Goal: Task Accomplishment & Management: Manage account settings

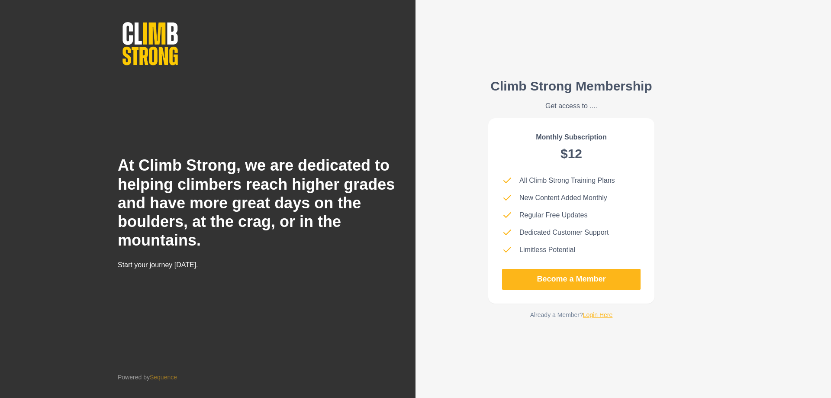
click at [593, 316] on link "Login Here" at bounding box center [598, 314] width 30 height 7
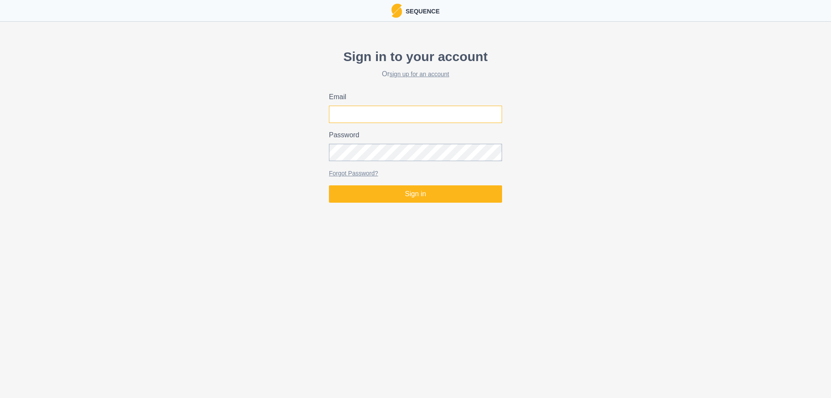
type input "[EMAIL_ADDRESS][DOMAIN_NAME]"
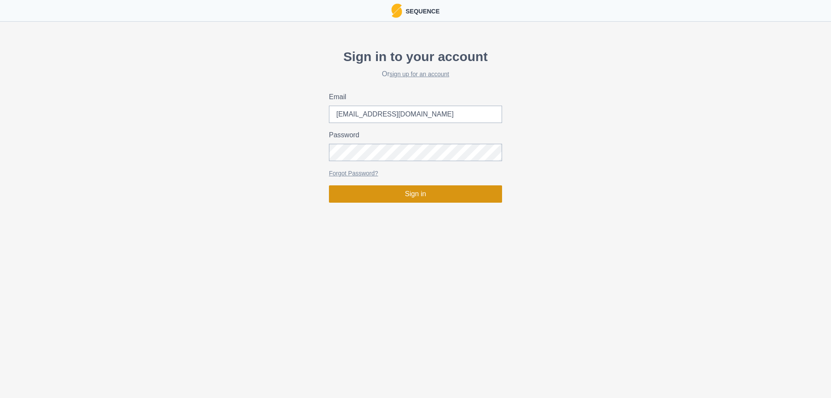
click at [428, 189] on button "Sign in" at bounding box center [415, 193] width 173 height 17
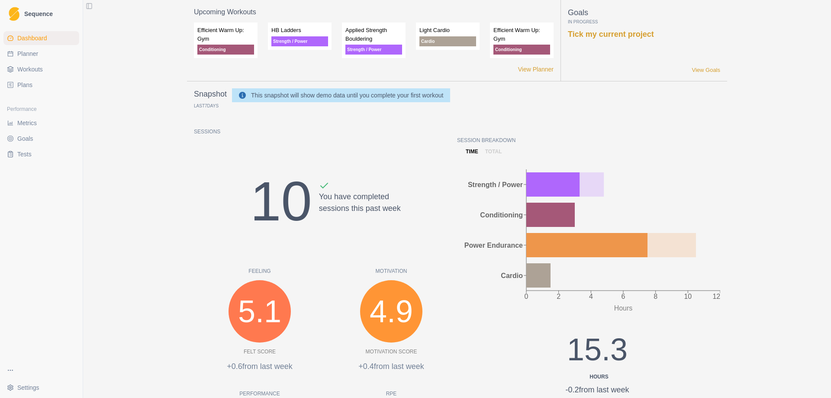
click at [39, 86] on link "Plans" at bounding box center [41, 85] width 76 height 14
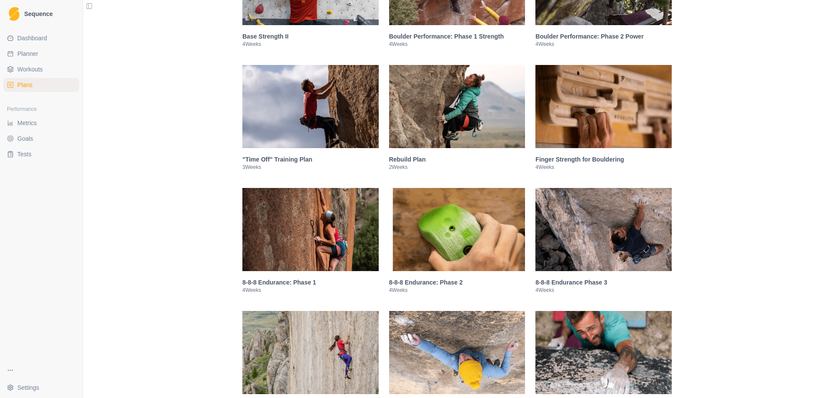
scroll to position [303, 0]
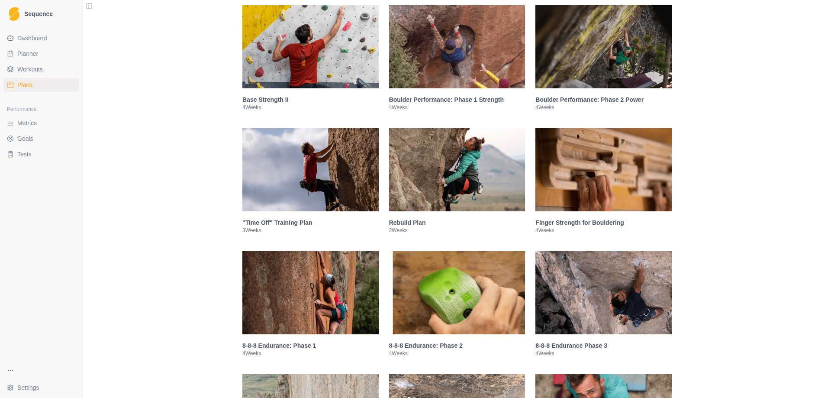
click at [460, 148] on img at bounding box center [457, 169] width 136 height 83
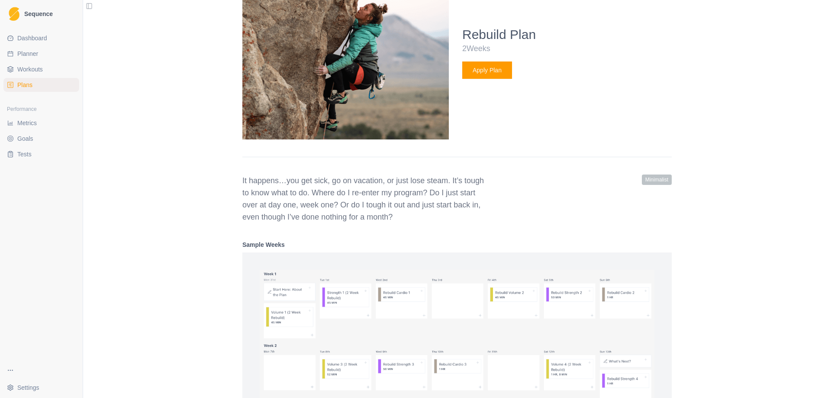
scroll to position [381, 0]
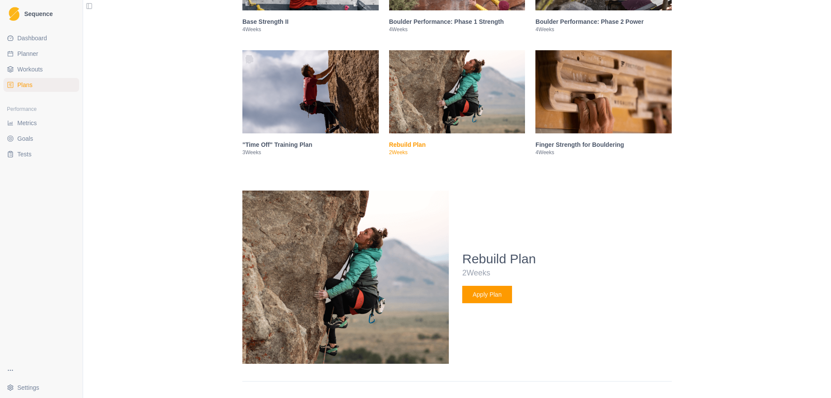
click at [300, 75] on img at bounding box center [310, 91] width 136 height 83
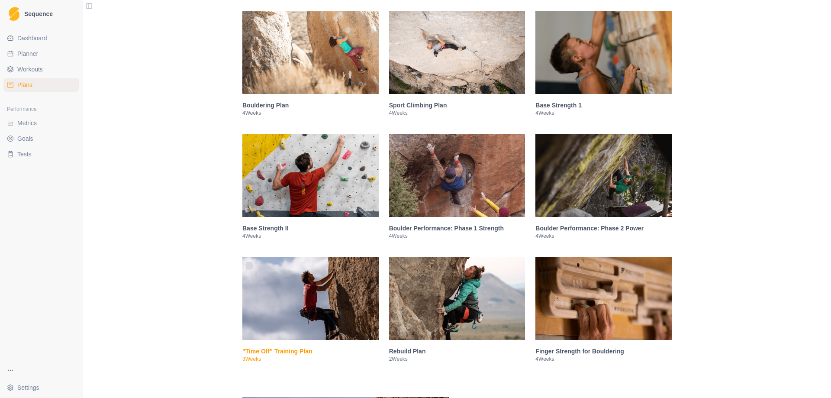
scroll to position [164, 0]
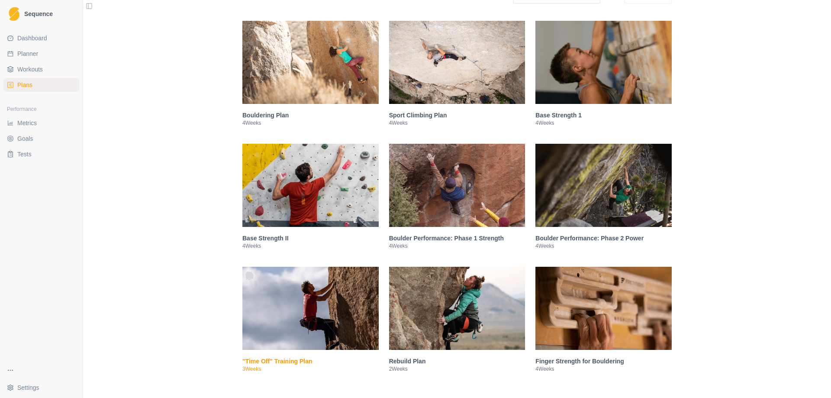
click at [611, 322] on img at bounding box center [603, 308] width 136 height 83
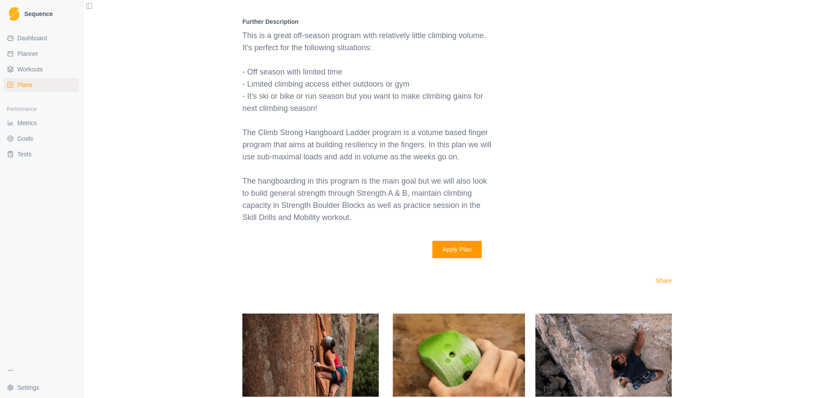
scroll to position [1368, 0]
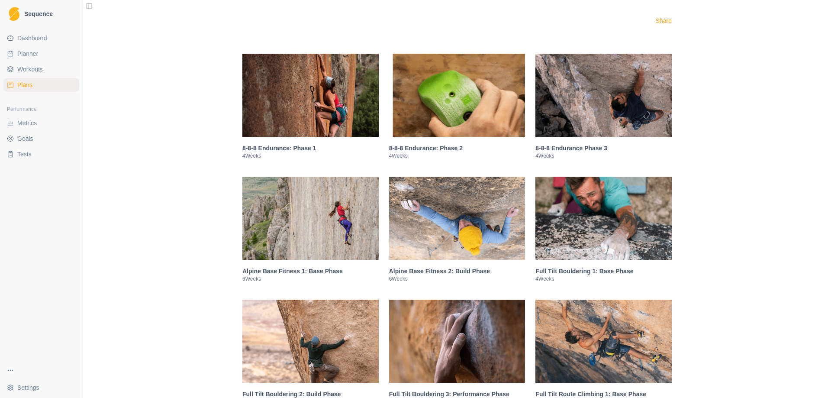
click at [354, 129] on img at bounding box center [310, 95] width 136 height 83
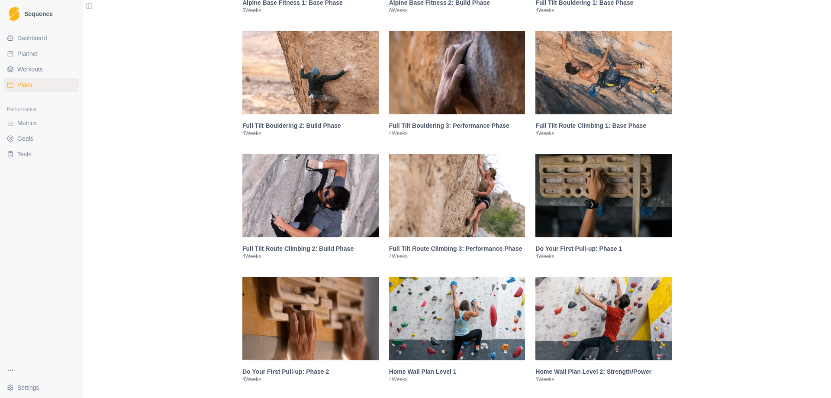
scroll to position [1542, 0]
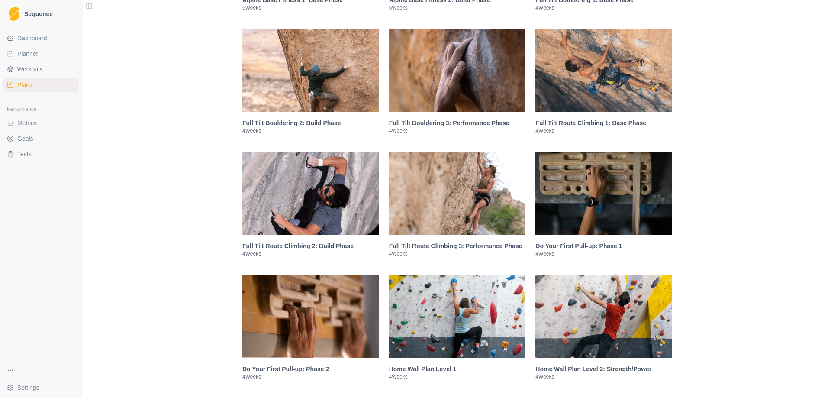
click at [571, 77] on img at bounding box center [603, 70] width 136 height 83
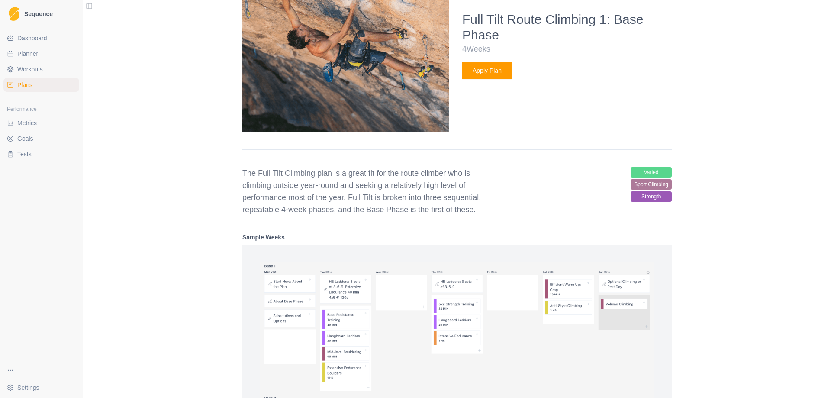
scroll to position [879, 0]
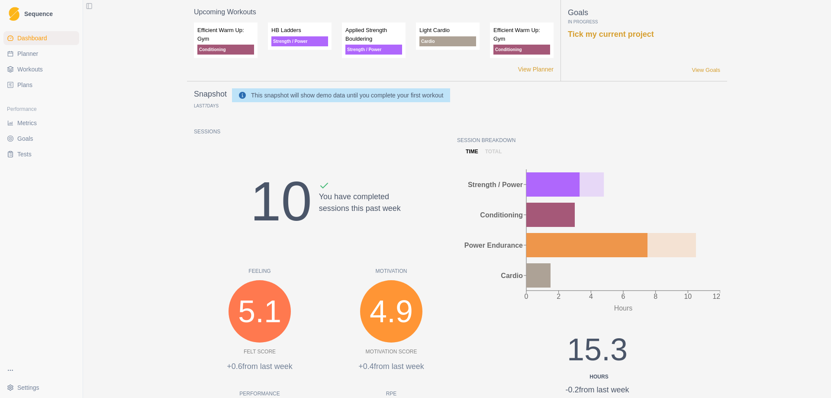
click at [26, 86] on span "Plans" at bounding box center [24, 84] width 15 height 9
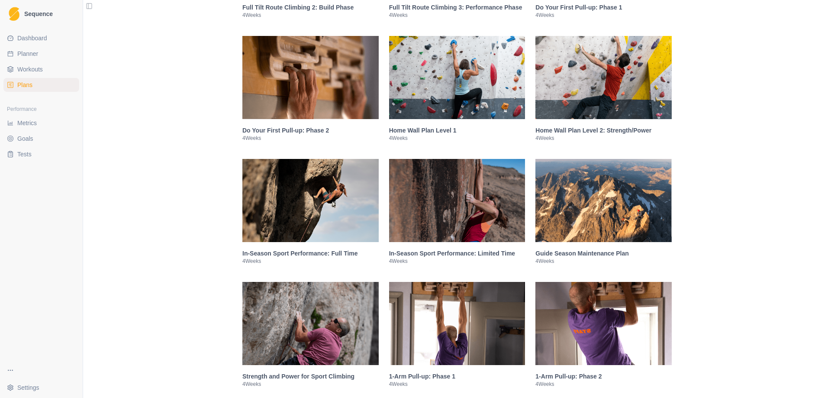
scroll to position [1039, 0]
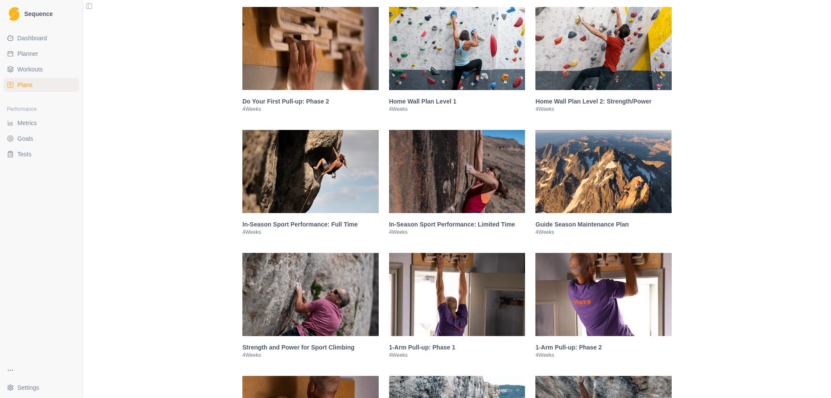
click at [452, 43] on img at bounding box center [457, 48] width 136 height 83
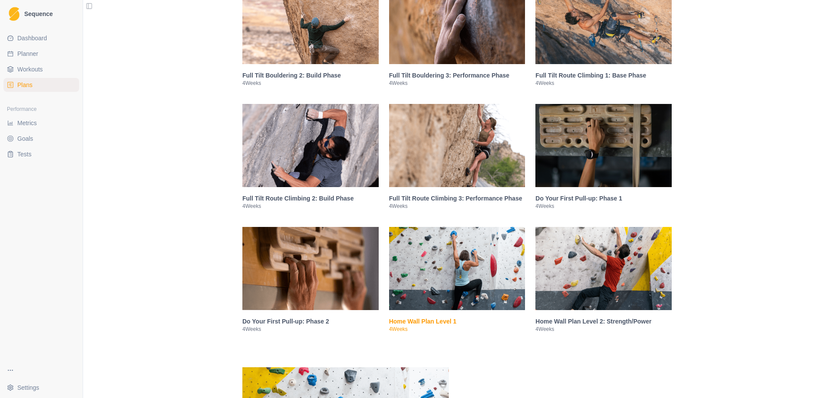
scroll to position [822, 0]
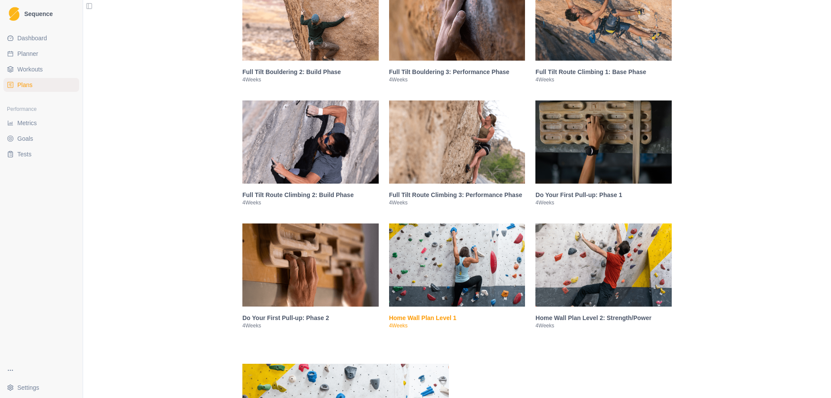
click at [616, 240] on img at bounding box center [603, 264] width 136 height 83
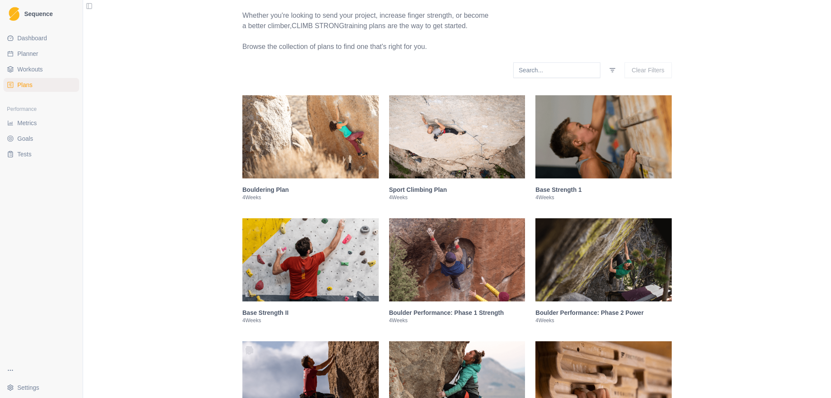
scroll to position [87, 0]
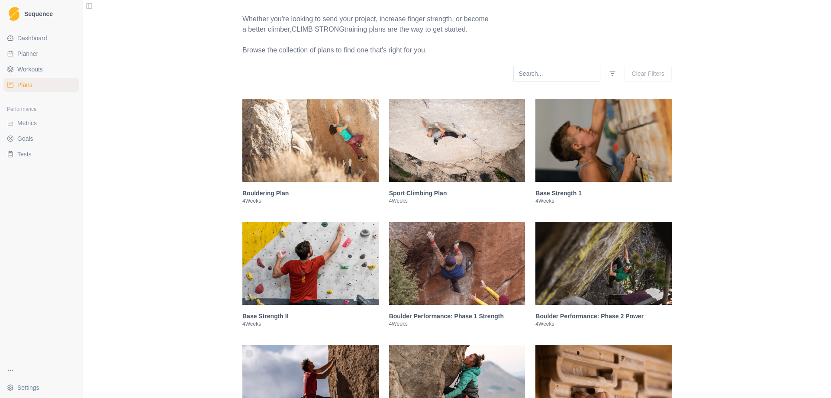
click at [483, 150] on img at bounding box center [457, 140] width 136 height 83
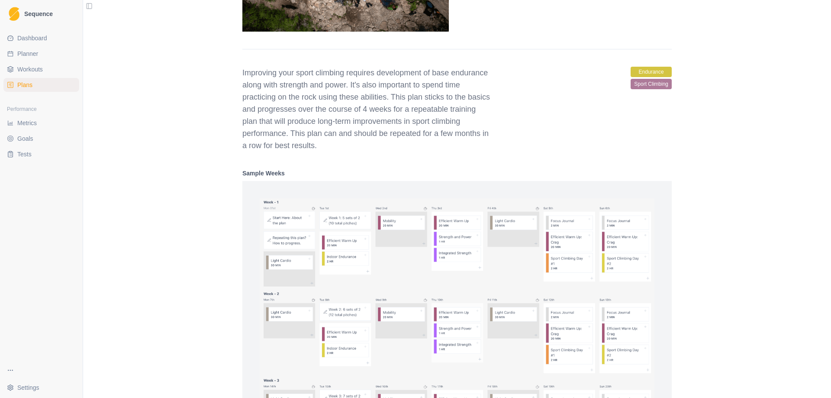
scroll to position [135, 0]
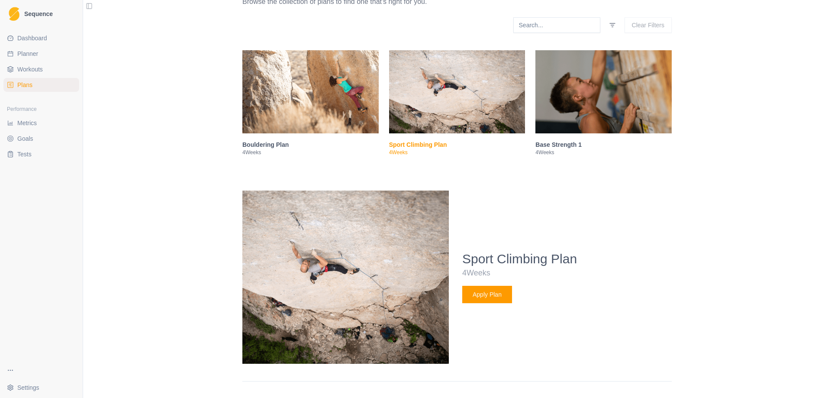
click at [55, 84] on link "Plans" at bounding box center [41, 85] width 76 height 14
click at [48, 65] on link "Workouts" at bounding box center [41, 69] width 76 height 14
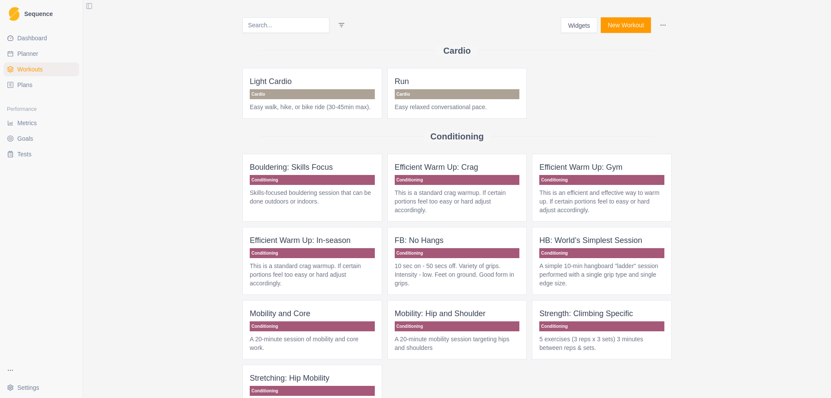
click at [31, 89] on span "Plans" at bounding box center [24, 84] width 15 height 9
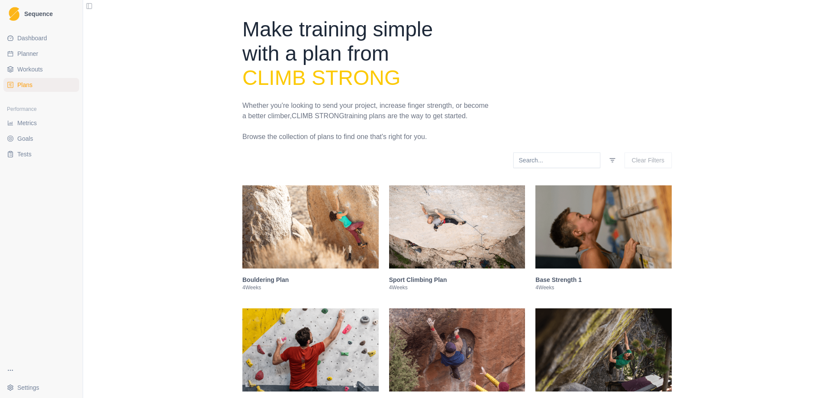
click at [562, 157] on input at bounding box center [556, 160] width 87 height 16
click at [495, 157] on div "Clear Filters" at bounding box center [456, 160] width 429 height 16
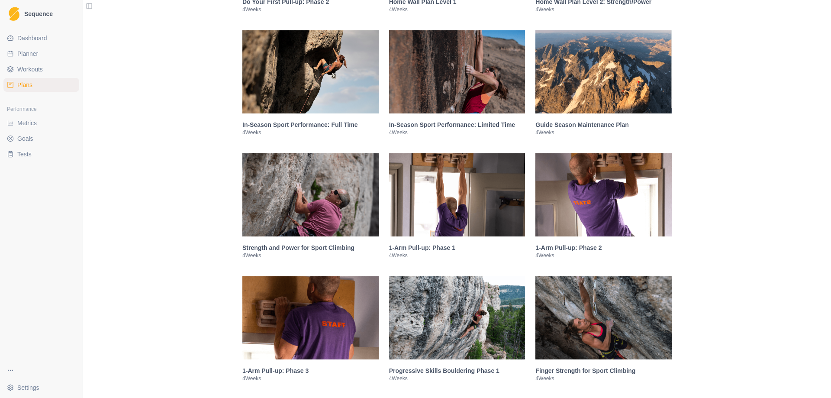
scroll to position [1138, 0]
click at [343, 216] on img at bounding box center [310, 195] width 136 height 83
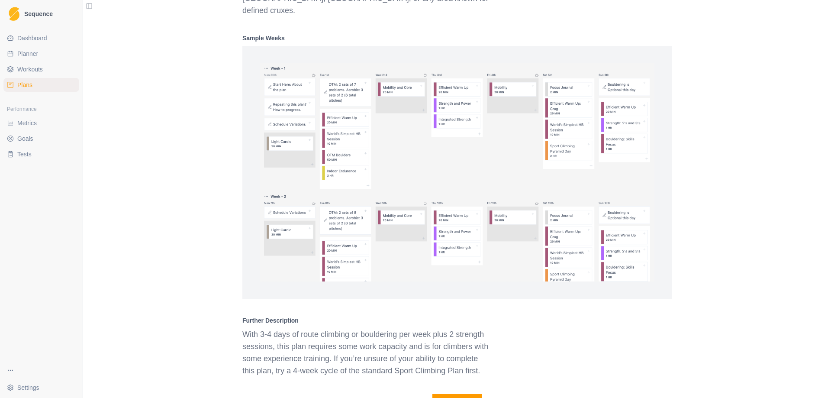
scroll to position [1812, 0]
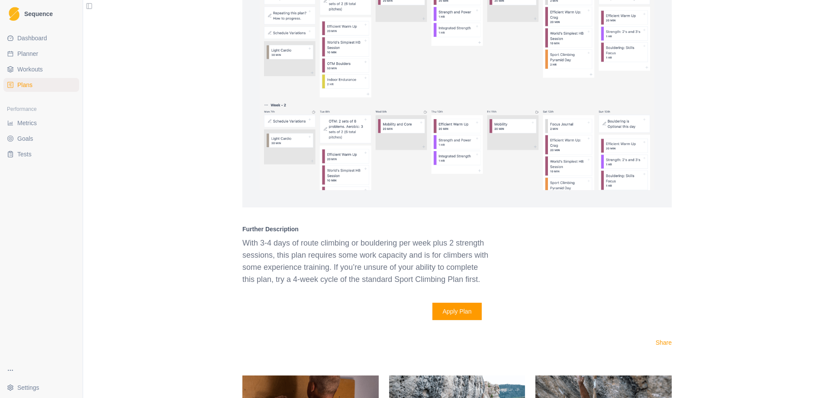
click at [461, 303] on button "Apply Plan" at bounding box center [457, 311] width 50 height 17
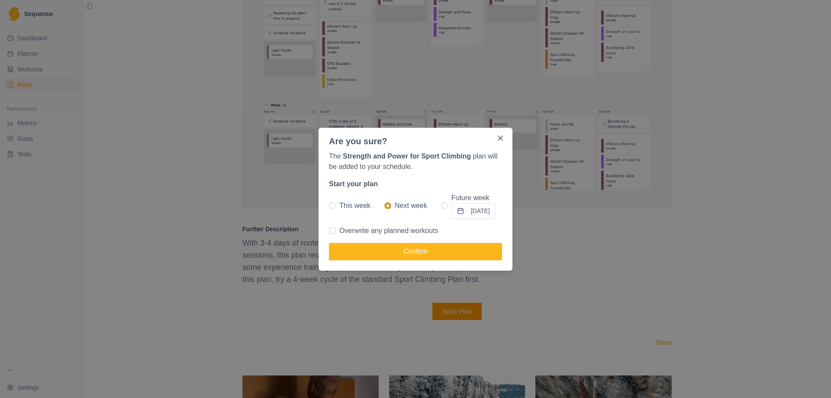
click at [334, 232] on span at bounding box center [332, 230] width 7 height 7
click at [329, 231] on input "Overwrite any planned workouts" at bounding box center [328, 230] width 0 height 0
checkbox input "true"
click at [386, 254] on button "Confirm" at bounding box center [415, 251] width 173 height 17
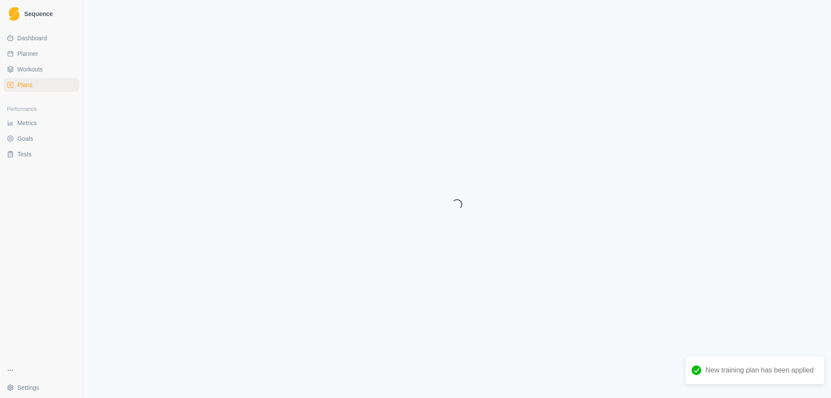
select select "month"
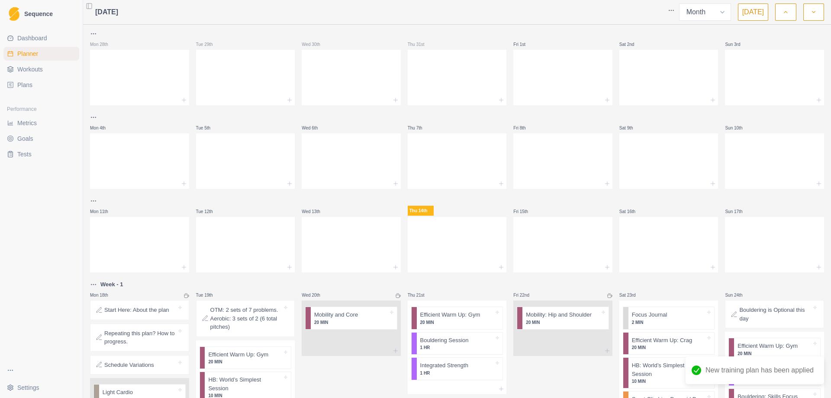
click at [49, 53] on link "Planner" at bounding box center [41, 54] width 76 height 14
click at [25, 52] on span "Planner" at bounding box center [27, 53] width 21 height 9
click at [30, 40] on span "Dashboard" at bounding box center [32, 38] width 30 height 9
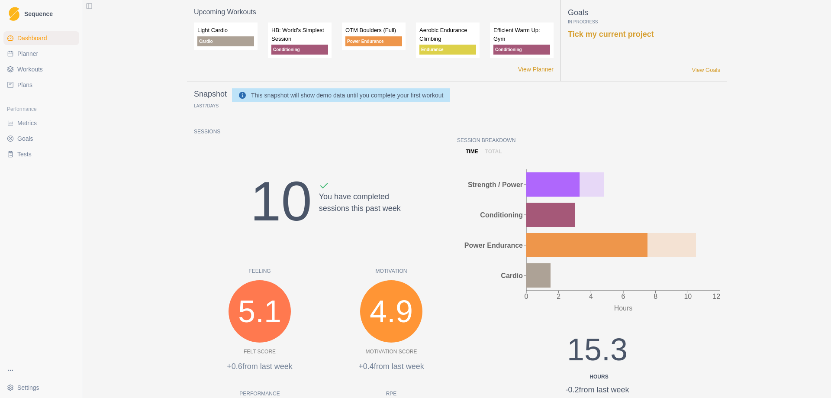
click at [37, 84] on link "Plans" at bounding box center [41, 85] width 76 height 14
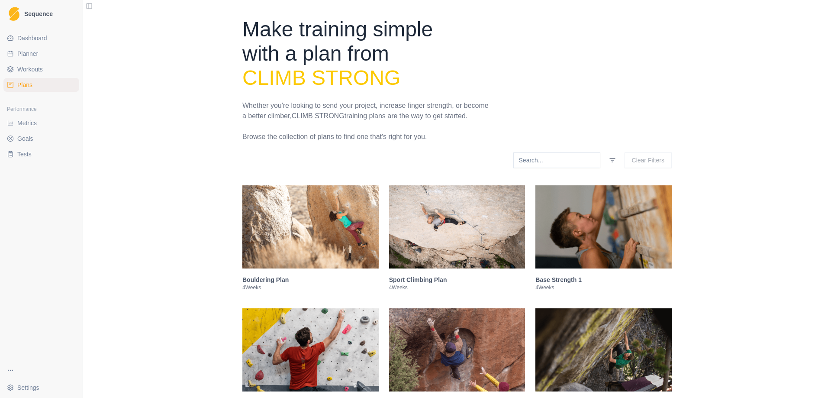
click at [29, 62] on ul "Dashboard Planner Workouts Plans" at bounding box center [41, 61] width 76 height 61
click at [31, 54] on span "Planner" at bounding box center [27, 53] width 21 height 9
select select "month"
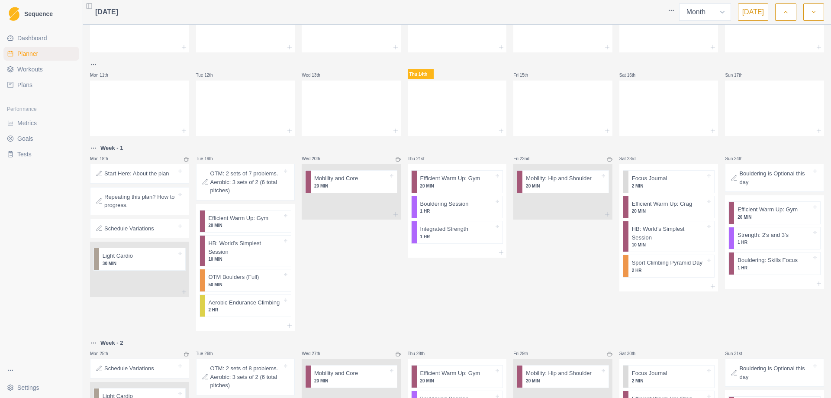
scroll to position [216, 0]
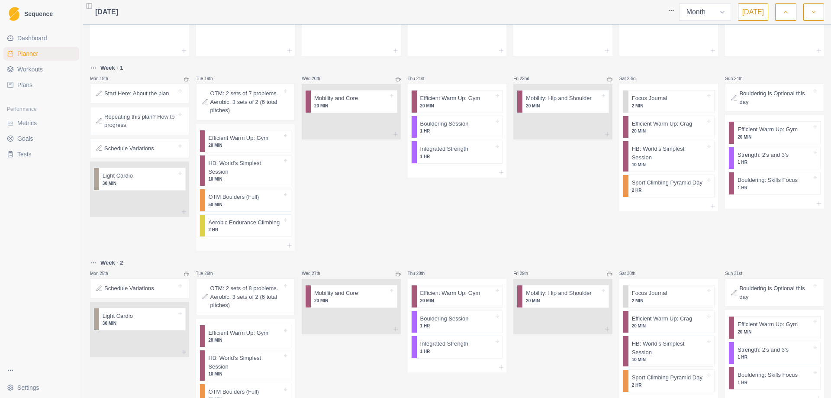
click at [250, 176] on p "10 MIN" at bounding box center [245, 179] width 74 height 6
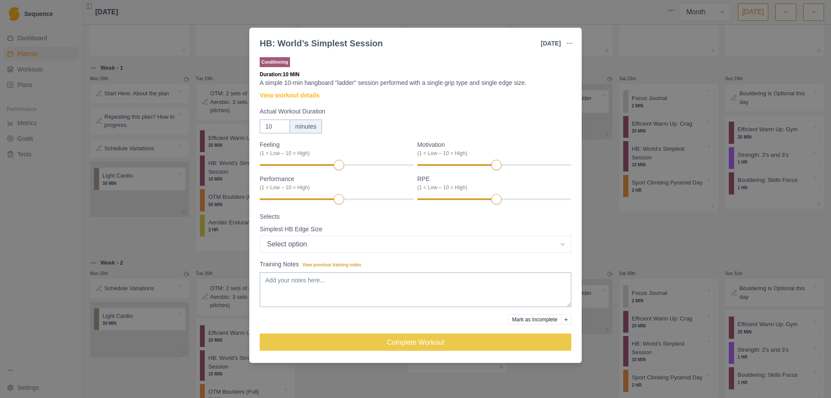
click at [58, 185] on div "HB: World’s Simplest Session [DATE] Link To Goal View Workout Metrics Edit Orig…" at bounding box center [415, 199] width 831 height 398
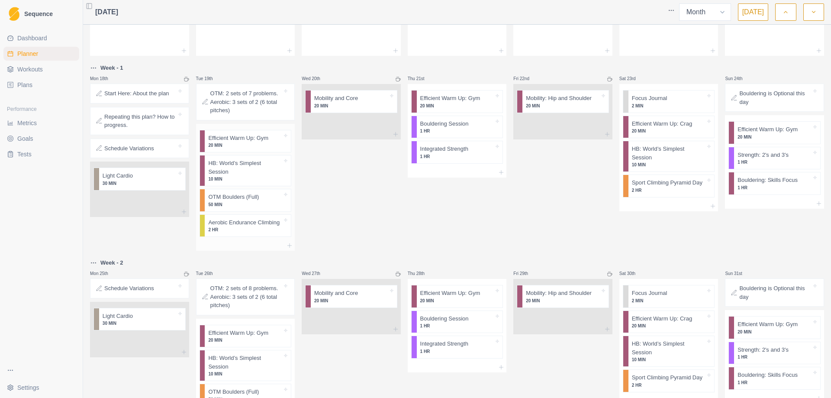
click at [238, 176] on p "10 MIN" at bounding box center [245, 179] width 74 height 6
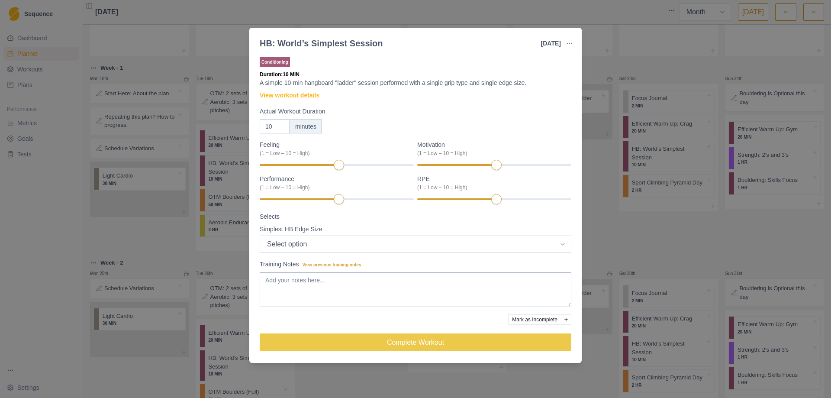
click at [328, 241] on select "Select option Bar HB Jug 30mm 25mm 20mm 15mm 10mm" at bounding box center [416, 243] width 312 height 17
click at [44, 241] on div "HB: World’s Simplest Session [DATE] Link To Goal View Workout Metrics Edit Orig…" at bounding box center [415, 199] width 831 height 398
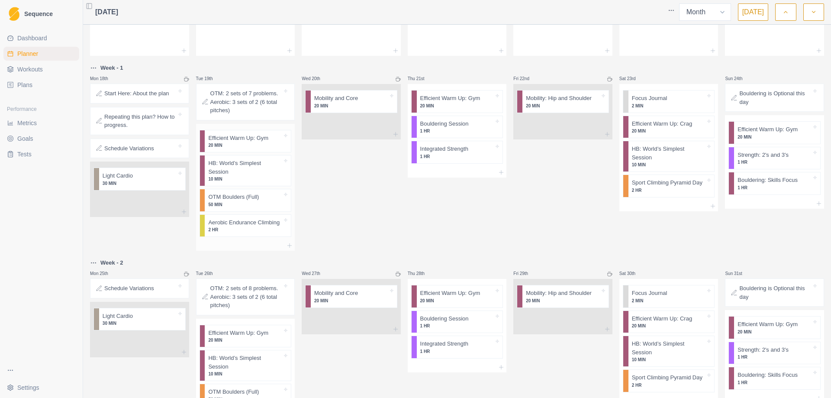
click at [259, 165] on p "HB: World’s Simplest Session" at bounding box center [245, 167] width 74 height 17
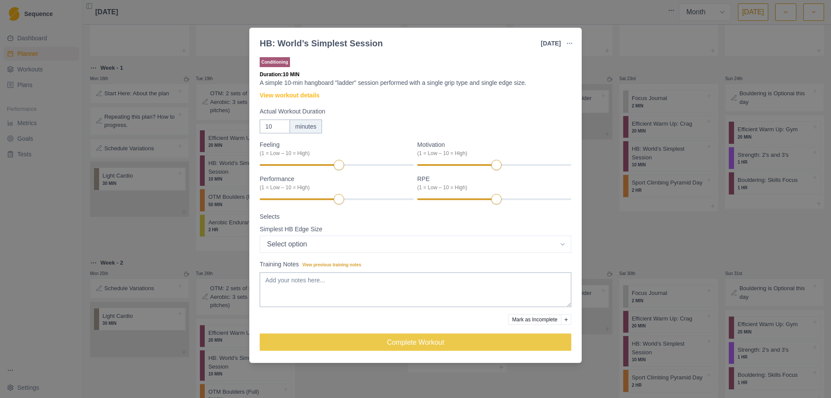
click at [603, 226] on div "HB: World’s Simplest Session [DATE] Link To Goal View Workout Metrics Edit Orig…" at bounding box center [415, 199] width 831 height 398
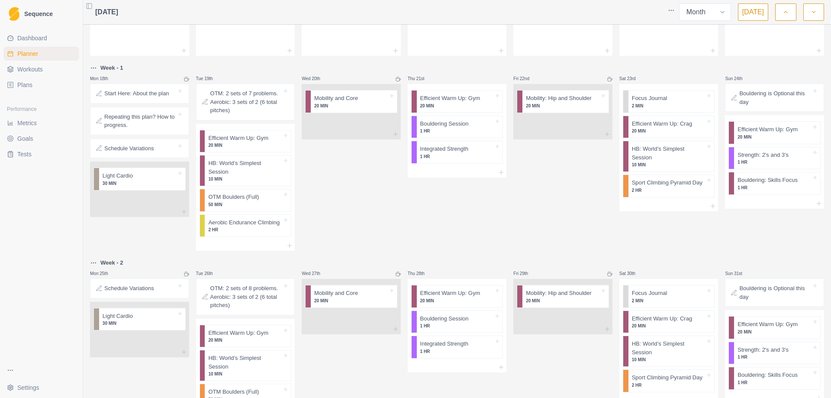
click at [122, 121] on p "Repeating this plan? How to progress." at bounding box center [140, 121] width 72 height 17
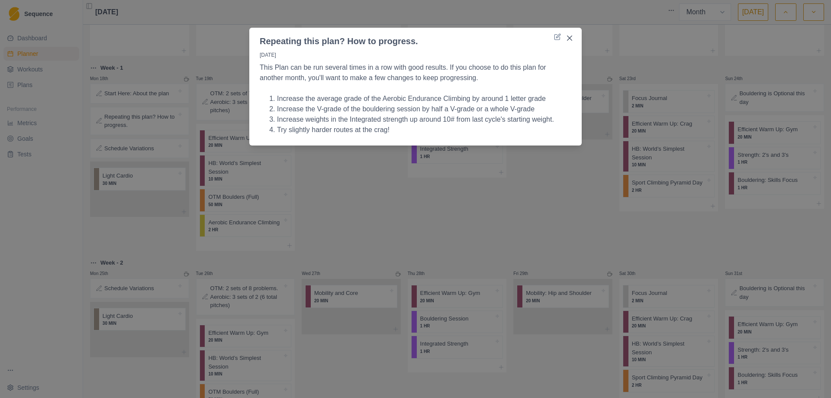
click at [401, 172] on div "Repeating this plan? How to progress. [DATE] This Plan can be run several times…" at bounding box center [415, 199] width 831 height 398
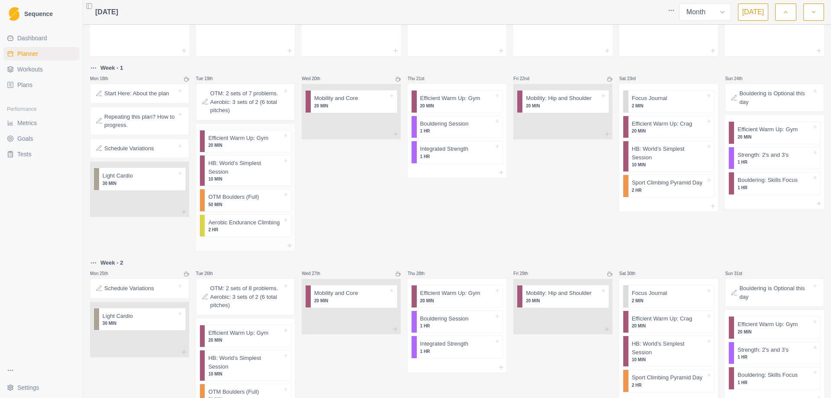
click at [245, 201] on p "50 MIN" at bounding box center [245, 204] width 74 height 6
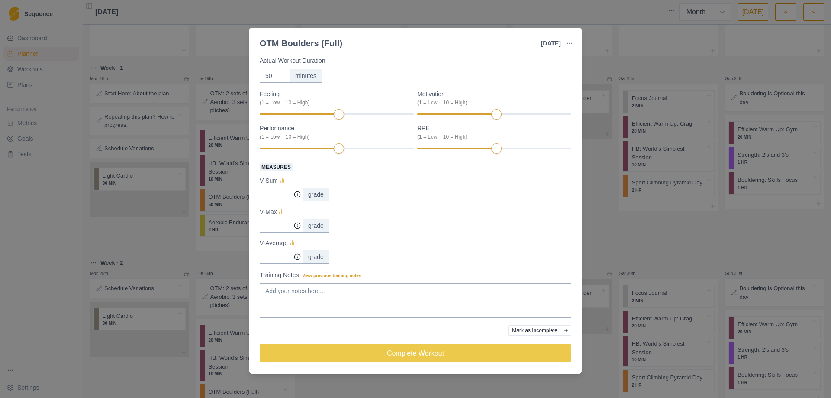
scroll to position [0, 0]
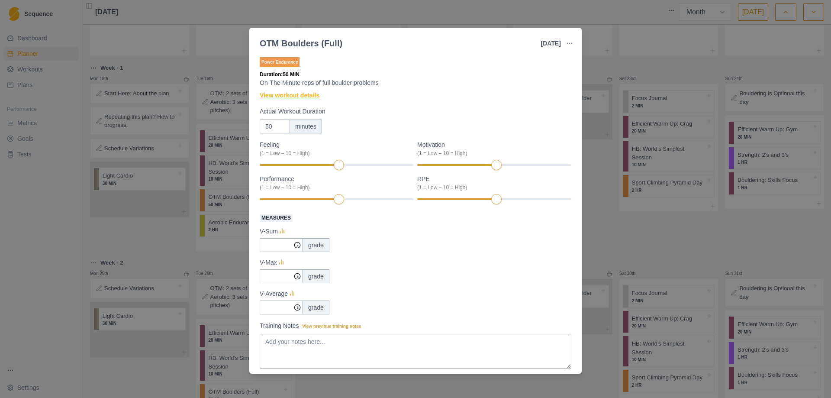
click at [313, 97] on link "View workout details" at bounding box center [290, 95] width 60 height 9
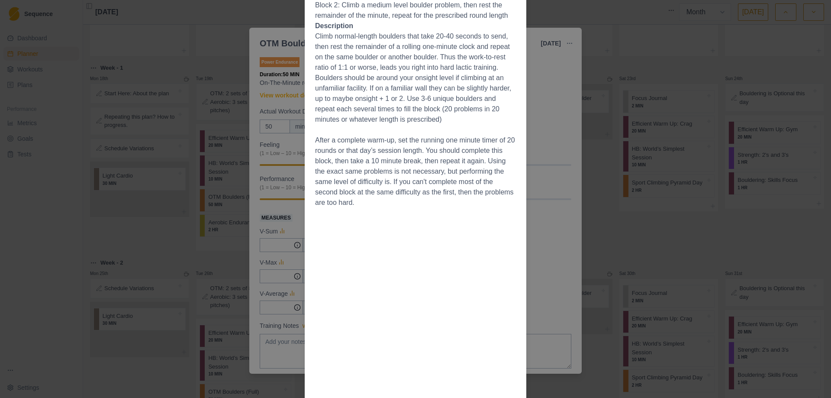
scroll to position [119, 0]
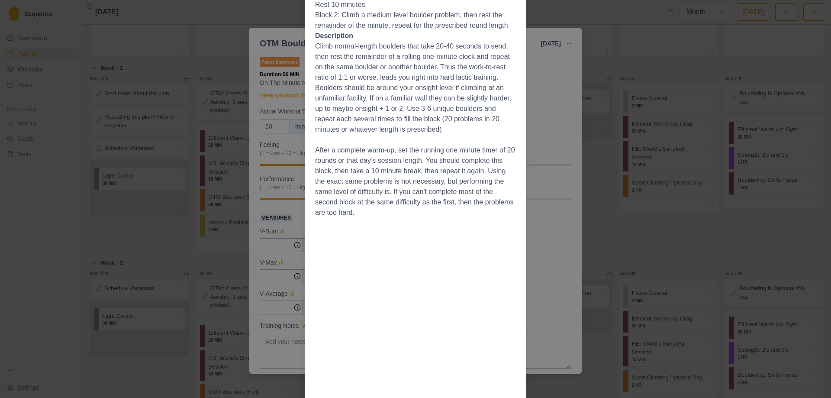
click at [538, 134] on div "Workout Details The Session Warmup boulder ladder 10 minutes up to flash grade …" at bounding box center [415, 199] width 831 height 398
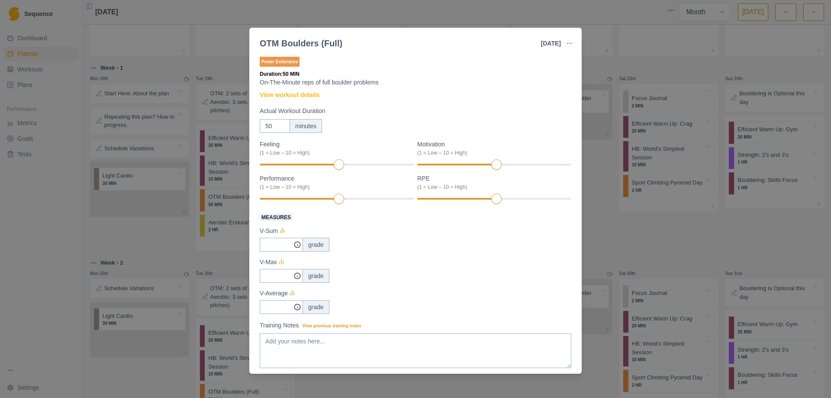
scroll to position [0, 0]
click at [605, 65] on div "OTM Boulders (Full) [DATE] Link To Goal View Workout Metrics Edit Original Work…" at bounding box center [415, 199] width 831 height 398
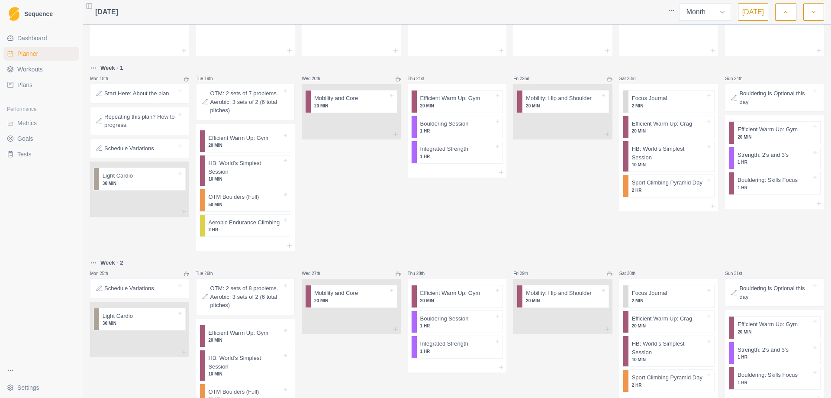
click at [333, 189] on div "Wed 20th Mobility and Core 20 MIN" at bounding box center [351, 157] width 99 height 188
click at [243, 218] on p "Aerobic Endurance Climbing" at bounding box center [243, 222] width 71 height 9
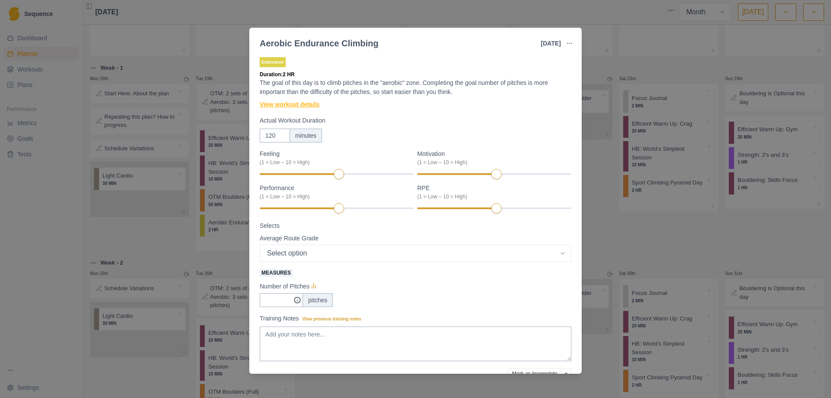
click at [307, 103] on link "View workout details" at bounding box center [290, 104] width 60 height 9
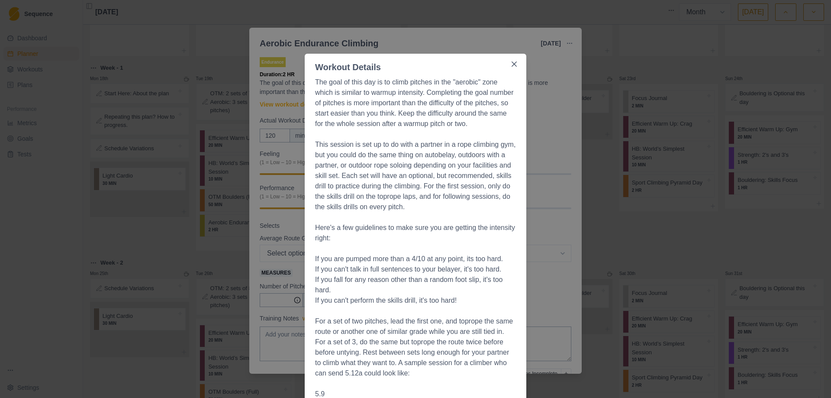
click at [548, 241] on div "Workout Details The goal of this day is to climb pitches in the "aerobic" zone …" at bounding box center [415, 199] width 831 height 398
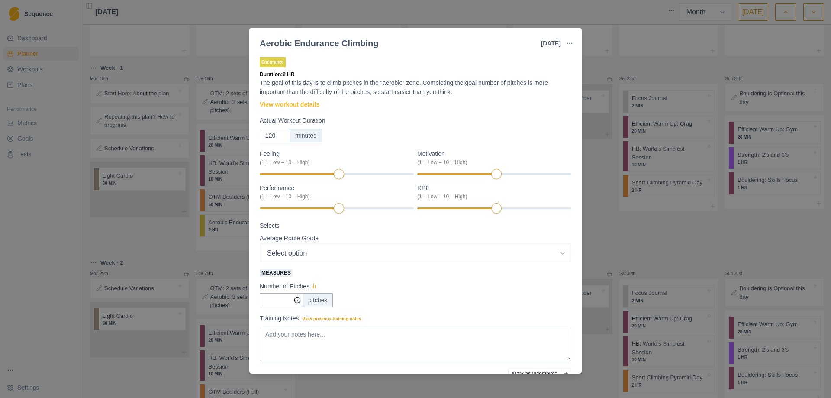
click at [608, 219] on div "Aerobic Endurance Climbing [DATE] Link To Goal View Workout Metrics Edit Origin…" at bounding box center [415, 199] width 831 height 398
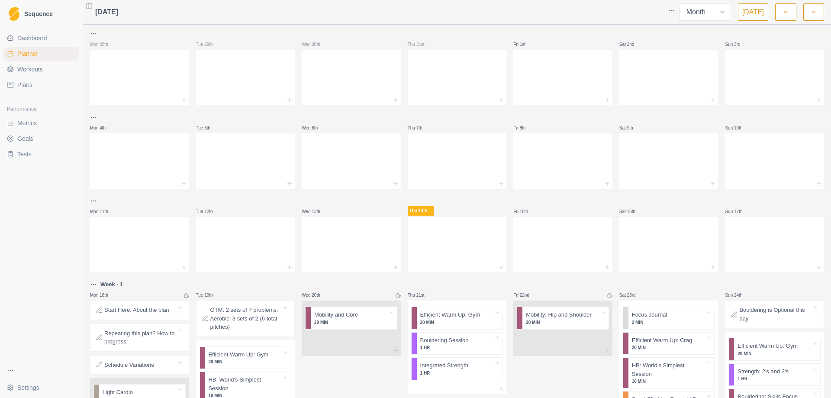
click at [56, 90] on link "Plans" at bounding box center [41, 85] width 76 height 14
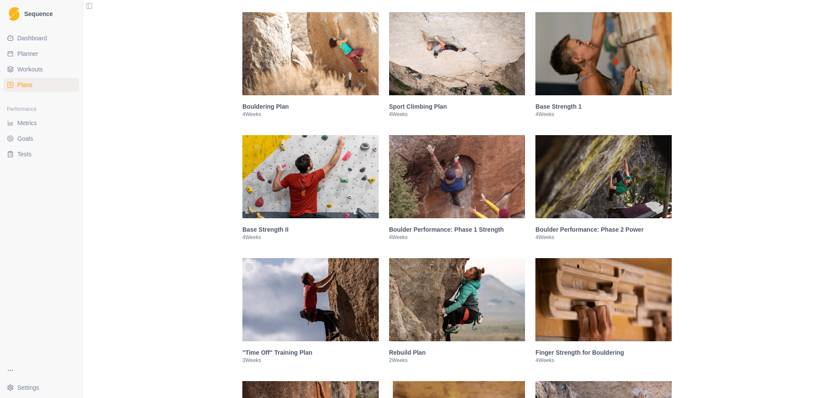
click at [436, 87] on img at bounding box center [457, 53] width 136 height 83
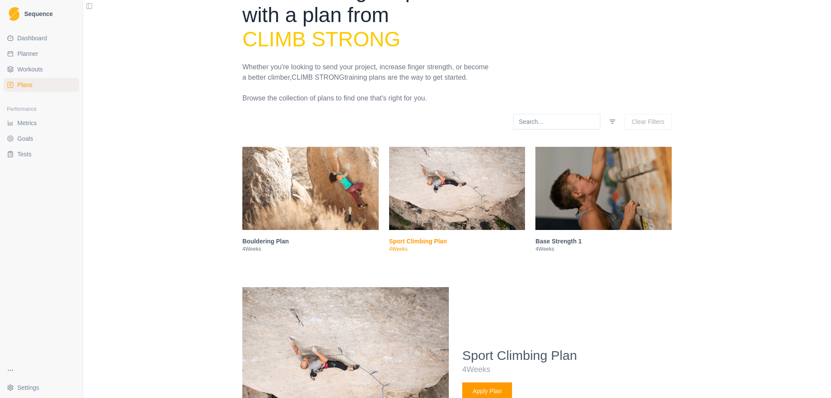
scroll to position [5, 0]
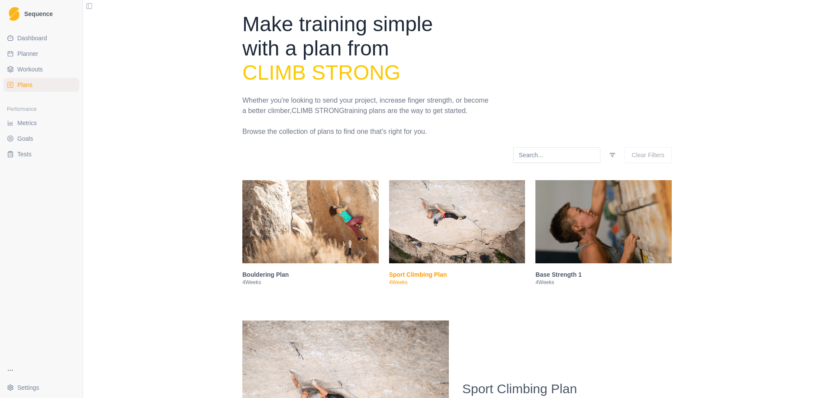
select select "month"
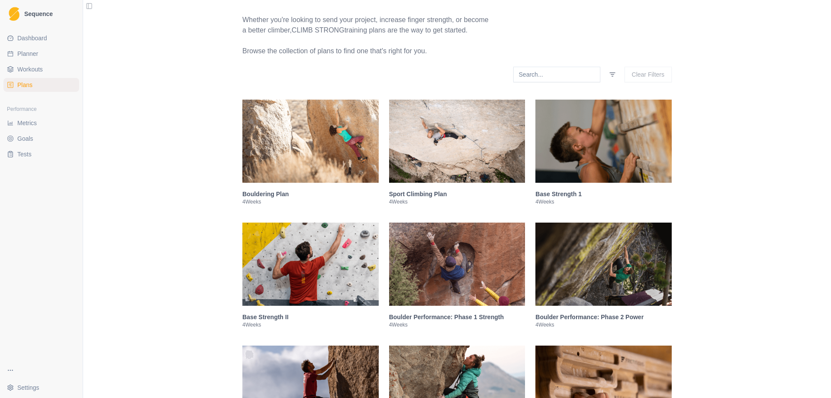
scroll to position [87, 0]
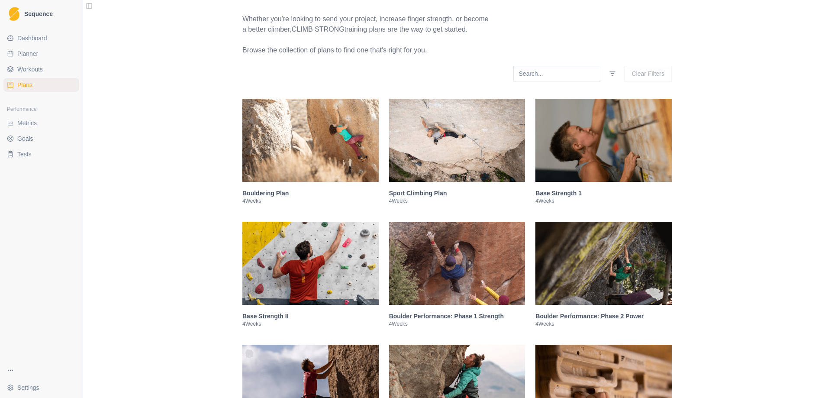
click at [558, 133] on img at bounding box center [603, 140] width 136 height 83
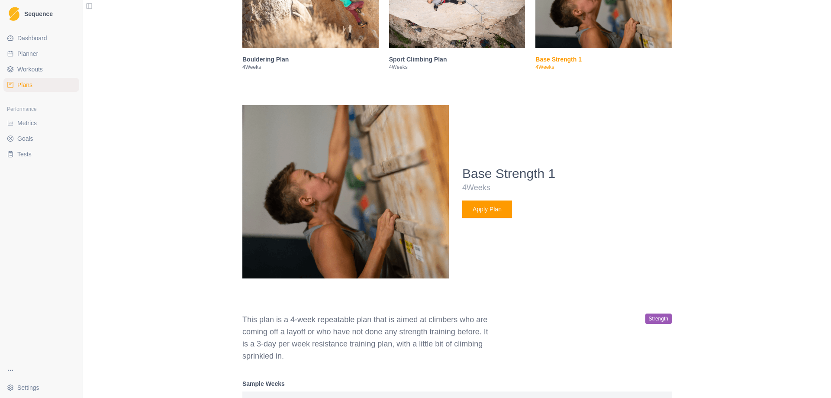
scroll to position [135, 0]
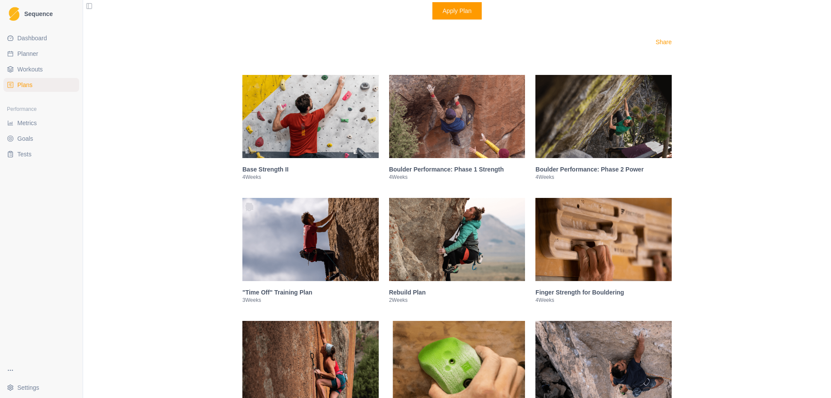
scroll to position [957, 0]
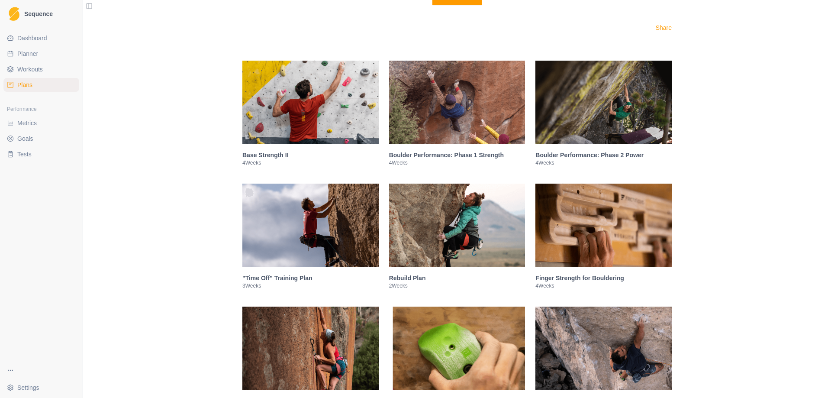
click at [341, 108] on img at bounding box center [310, 102] width 136 height 83
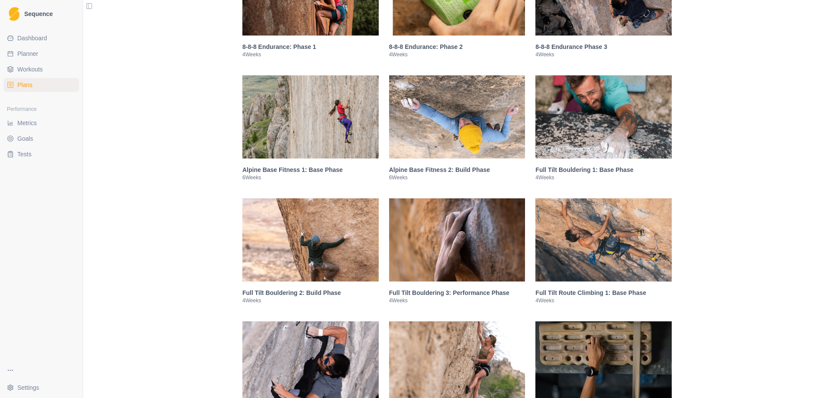
scroll to position [1340, 0]
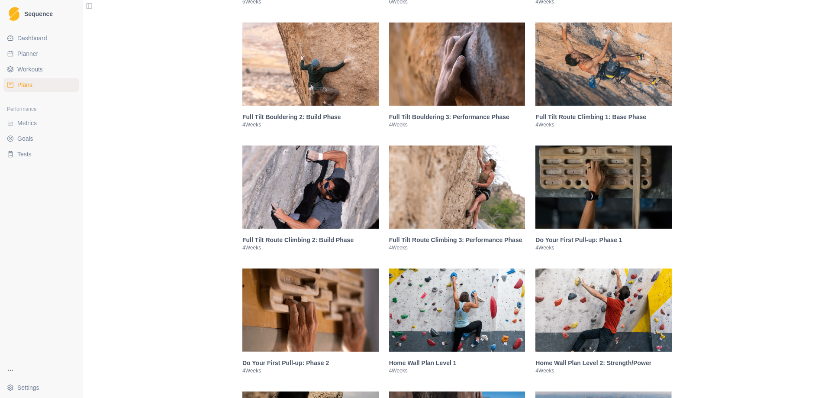
click at [341, 180] on img at bounding box center [310, 186] width 136 height 83
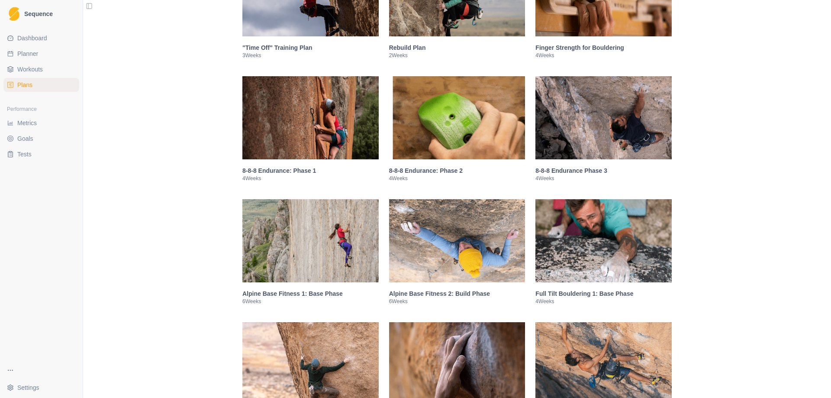
scroll to position [0, 0]
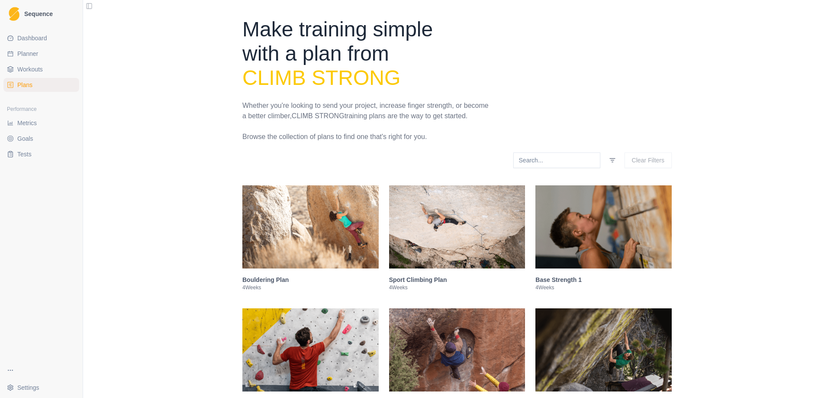
click at [42, 72] on span "Workouts" at bounding box center [30, 69] width 26 height 9
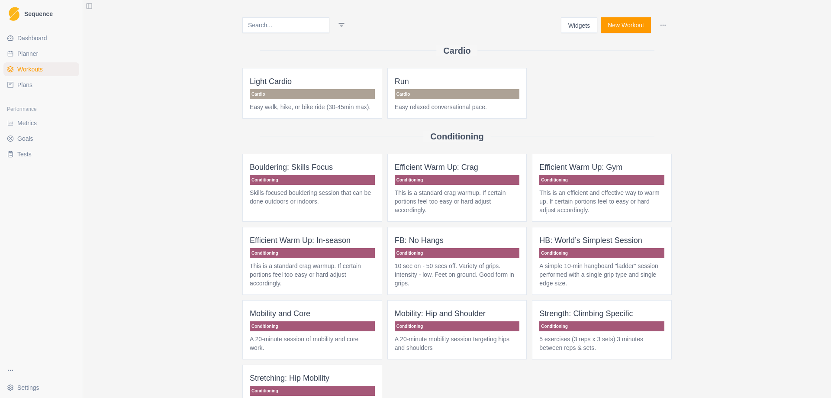
click at [31, 56] on span "Planner" at bounding box center [27, 53] width 21 height 9
select select "month"
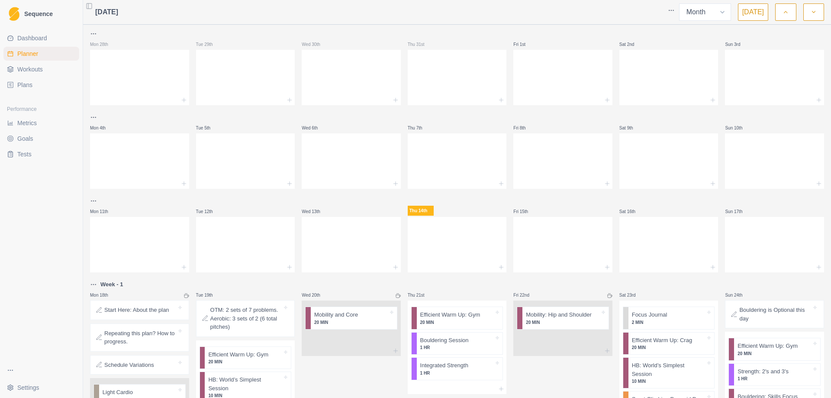
scroll to position [271, 0]
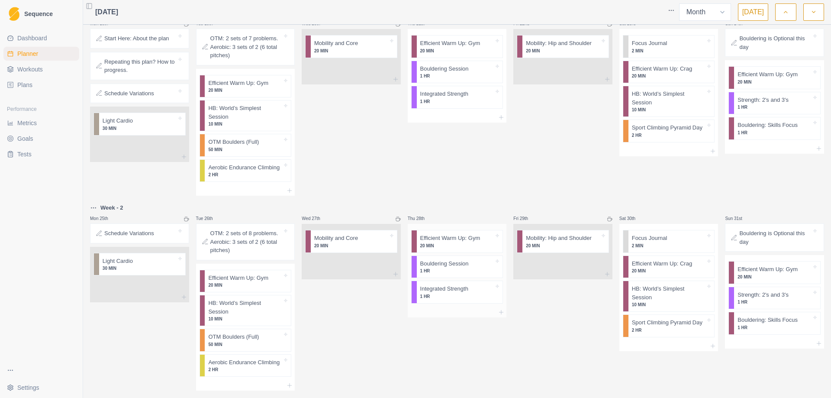
click at [449, 293] on p "1 HR" at bounding box center [457, 296] width 74 height 6
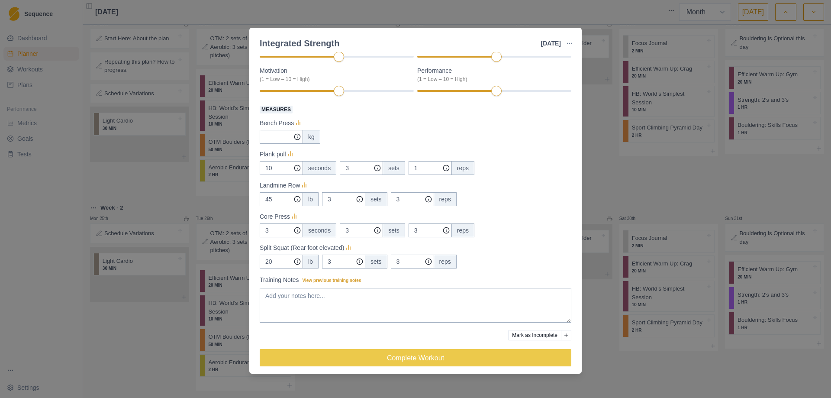
scroll to position [113, 0]
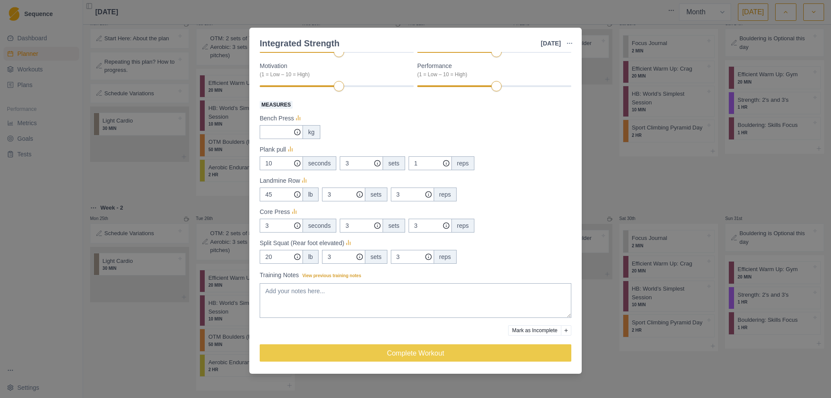
click at [593, 332] on div "Integrated Strength [DATE] Link To Goal View Workout Metrics Edit Original Work…" at bounding box center [415, 199] width 831 height 398
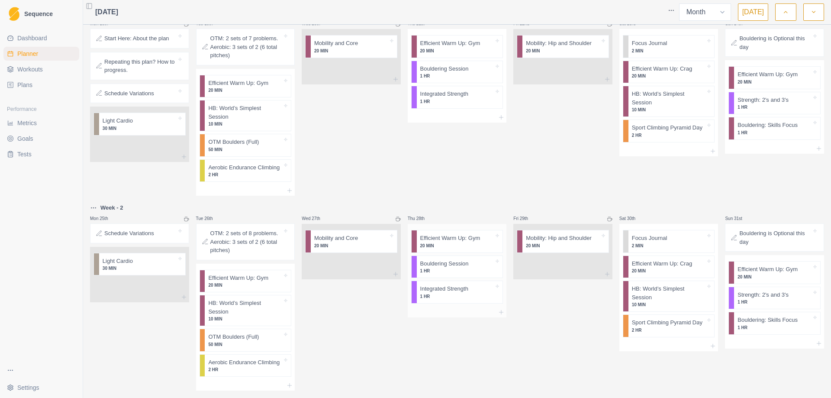
click at [454, 266] on div "Bouldering Session 1 HR" at bounding box center [460, 267] width 86 height 22
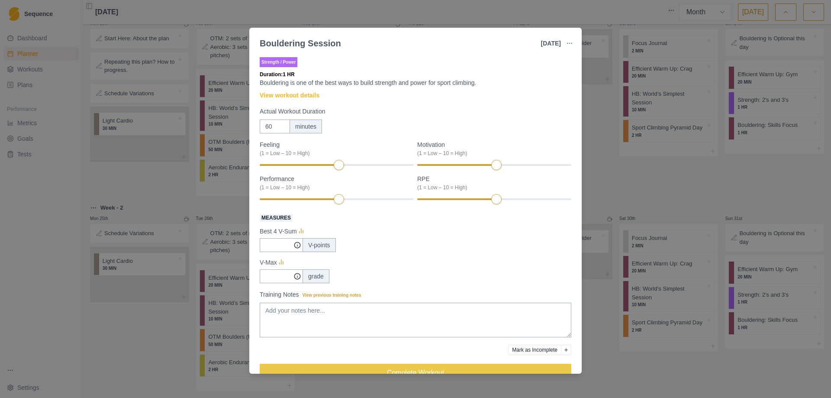
click at [621, 306] on div "Bouldering Session [DATE] Link To Goal View Workout Metrics Edit Original Worko…" at bounding box center [415, 199] width 831 height 398
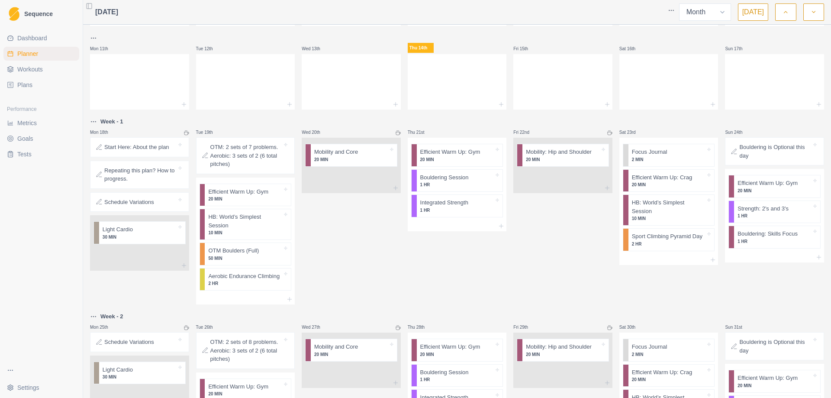
scroll to position [142, 0]
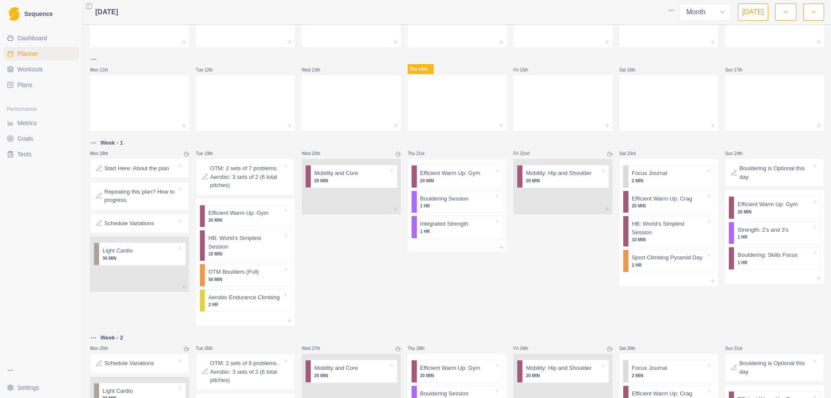
click at [447, 209] on p "1 HR" at bounding box center [457, 206] width 74 height 6
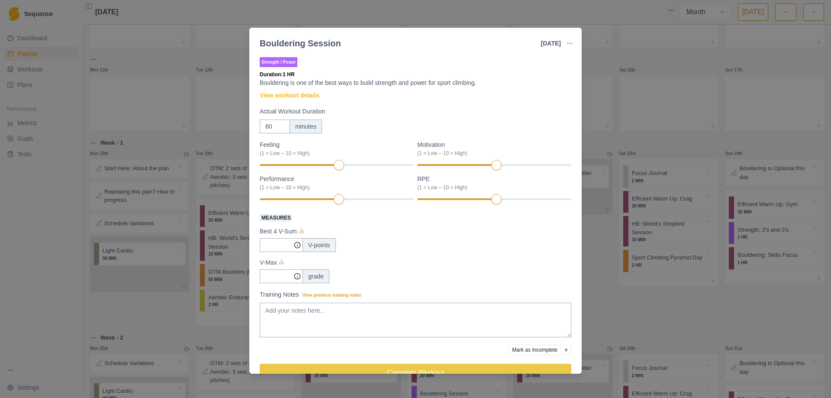
click at [589, 262] on div "Bouldering Session [DATE] Link To Goal View Workout Metrics Edit Original Worko…" at bounding box center [415, 199] width 831 height 398
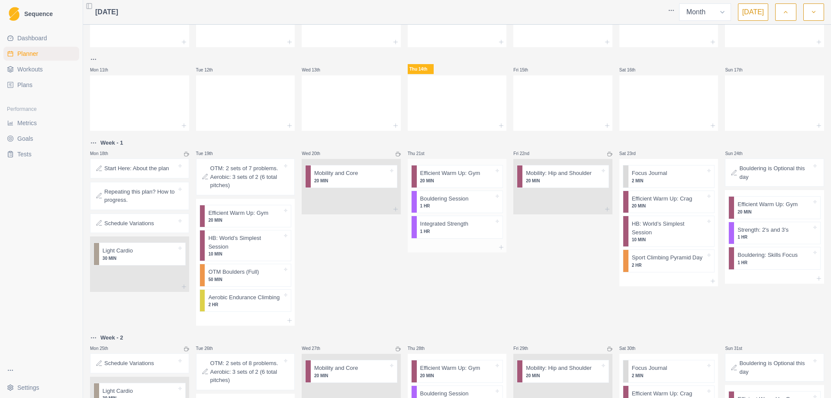
click at [438, 232] on p "1 HR" at bounding box center [457, 231] width 74 height 6
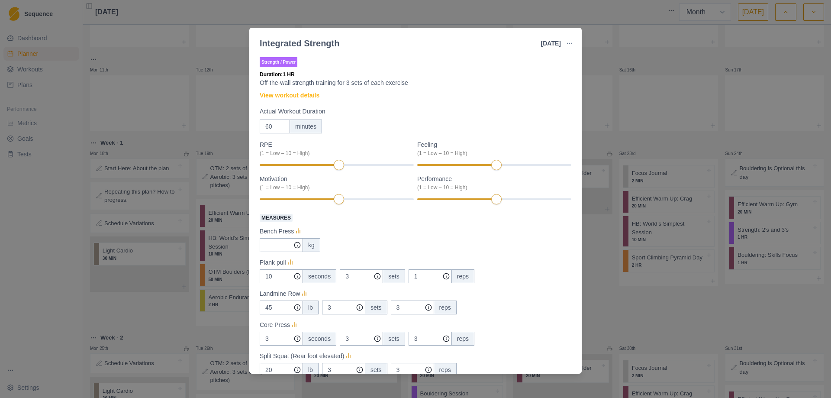
click at [630, 266] on div "Integrated Strength [DATE] Link To Goal View Workout Metrics Edit Original Work…" at bounding box center [415, 199] width 831 height 398
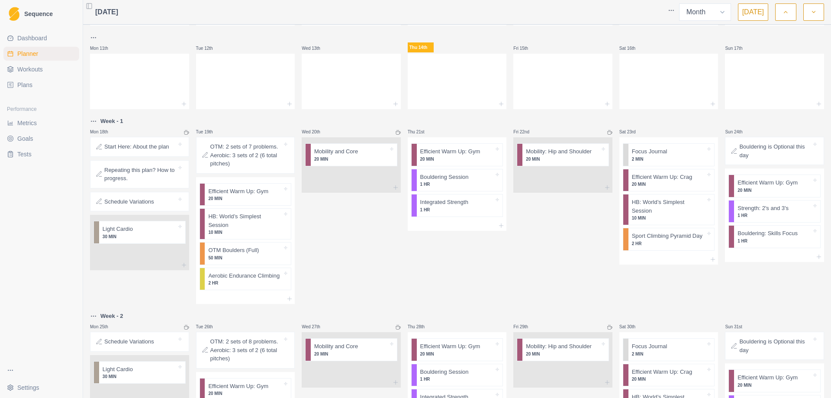
scroll to position [216, 0]
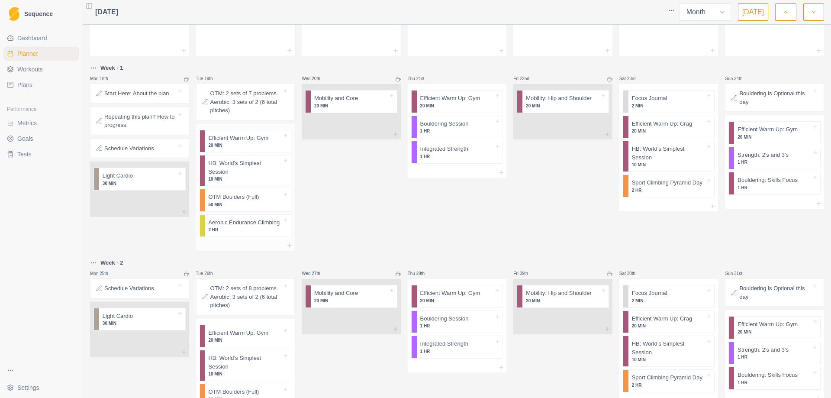
click at [254, 176] on p "10 MIN" at bounding box center [245, 179] width 74 height 6
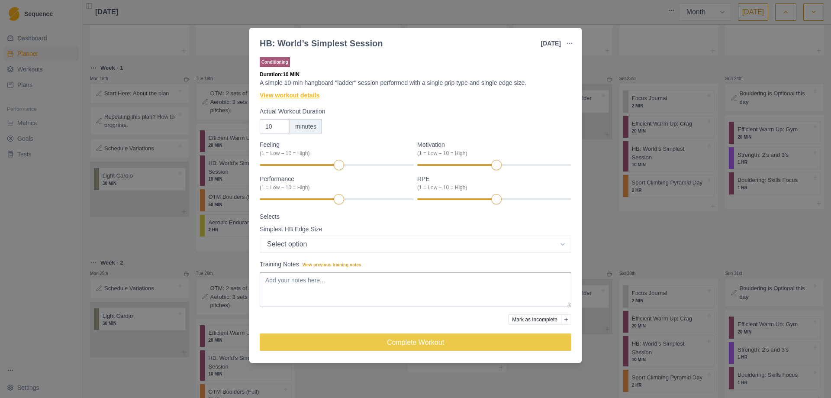
click at [290, 98] on link "View workout details" at bounding box center [290, 95] width 60 height 9
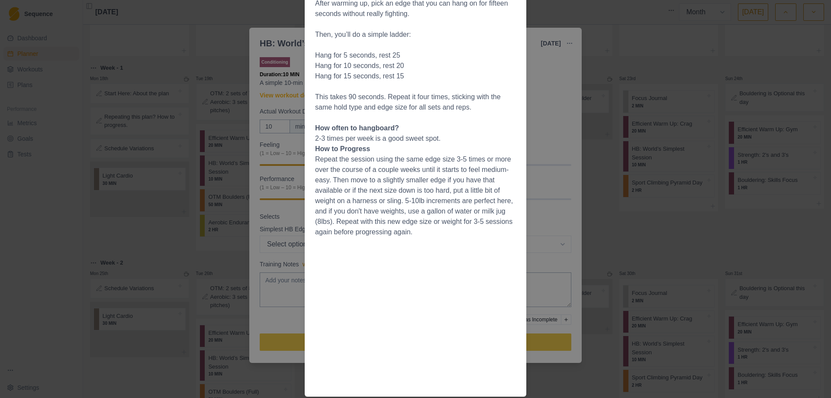
scroll to position [183, 0]
click at [547, 130] on div "Workout Details Overview This is about as simple as hangboarding gets. If you'v…" at bounding box center [415, 199] width 831 height 398
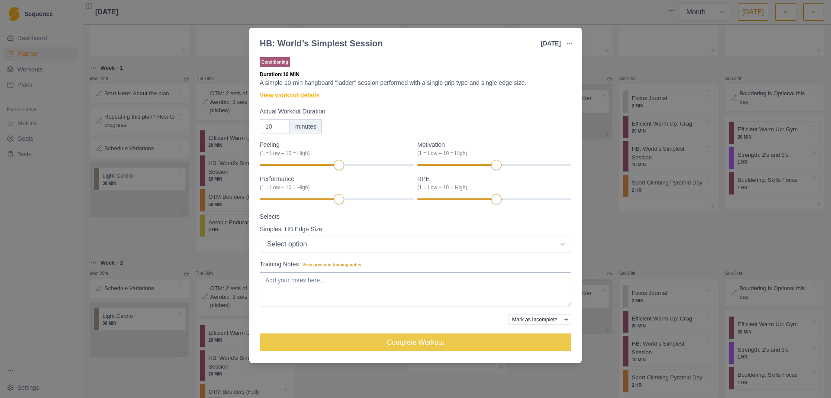
click at [609, 207] on div "HB: World’s Simplest Session [DATE] Link To Goal View Workout Metrics Edit Orig…" at bounding box center [415, 199] width 831 height 398
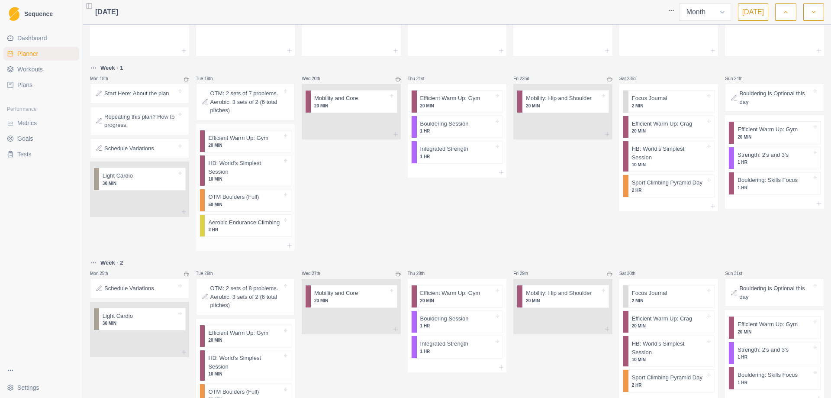
click at [229, 176] on p "10 MIN" at bounding box center [245, 179] width 74 height 6
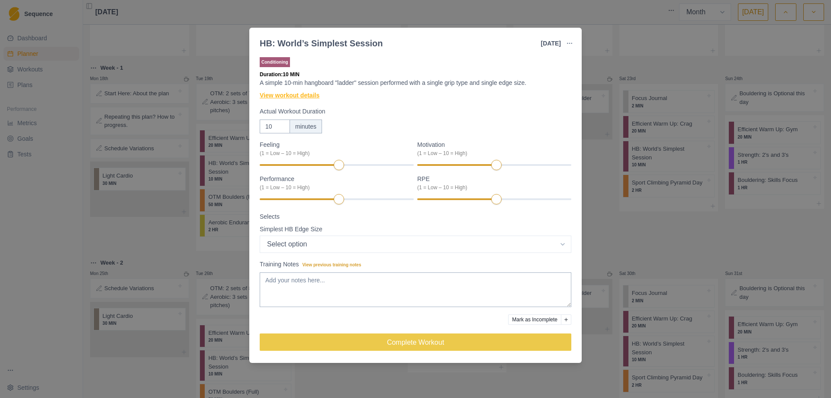
click at [307, 99] on link "View workout details" at bounding box center [290, 95] width 60 height 9
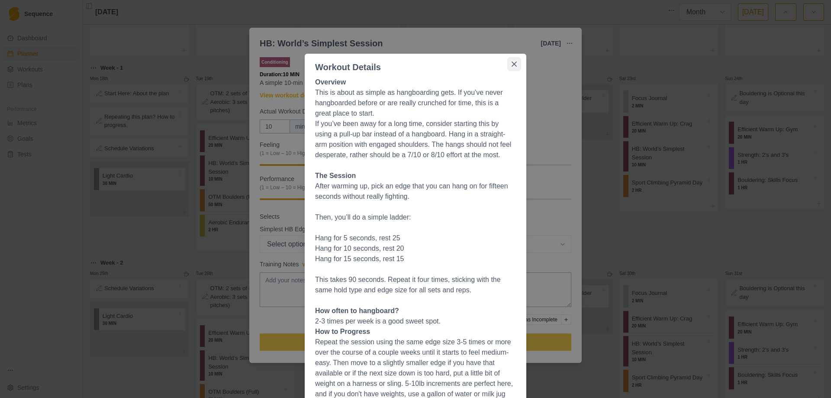
click at [512, 64] on icon "Close" at bounding box center [514, 63] width 5 height 5
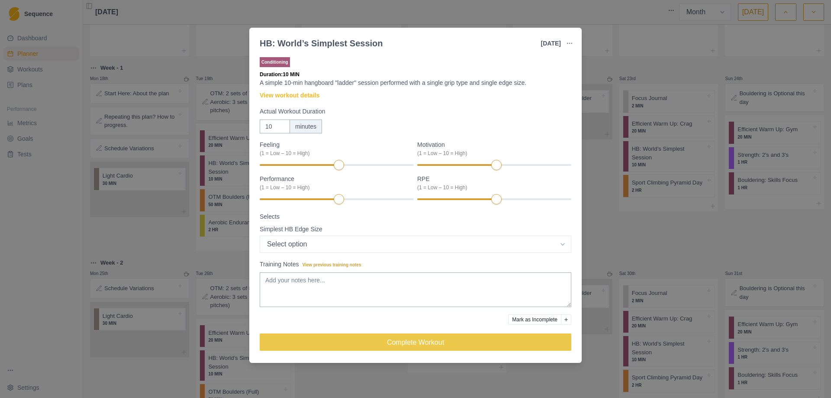
click at [595, 218] on div "HB: World’s Simplest Session [DATE] Link To Goal View Workout Metrics Edit Orig…" at bounding box center [415, 199] width 831 height 398
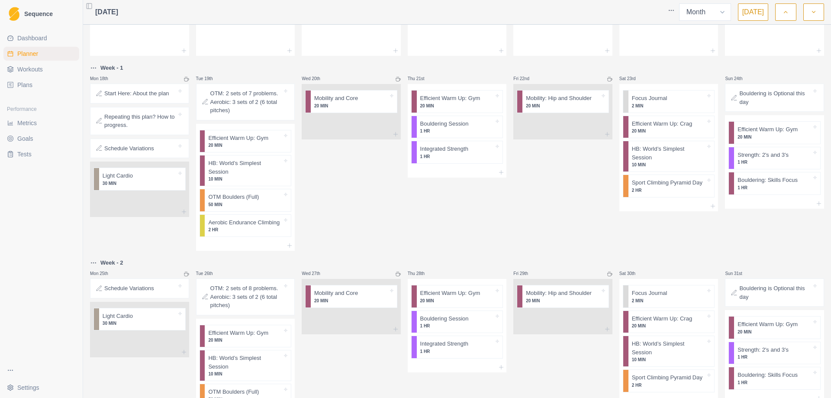
click at [139, 146] on p "Schedule Variations" at bounding box center [129, 148] width 50 height 9
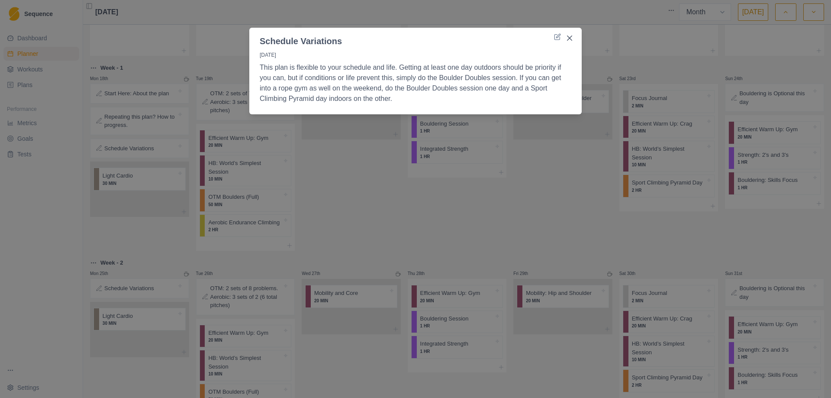
click at [391, 183] on div "Schedule Variations [DATE] This plan is flexible to your schedule and life. Get…" at bounding box center [415, 199] width 831 height 398
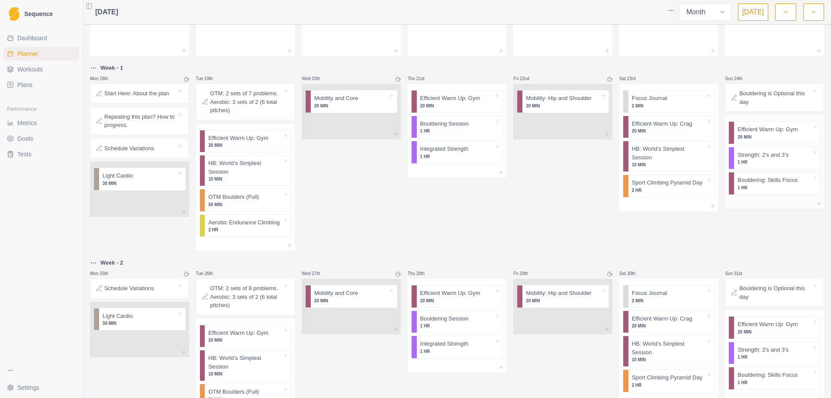
click at [740, 182] on p "Bouldering: Skills Focus" at bounding box center [767, 180] width 60 height 9
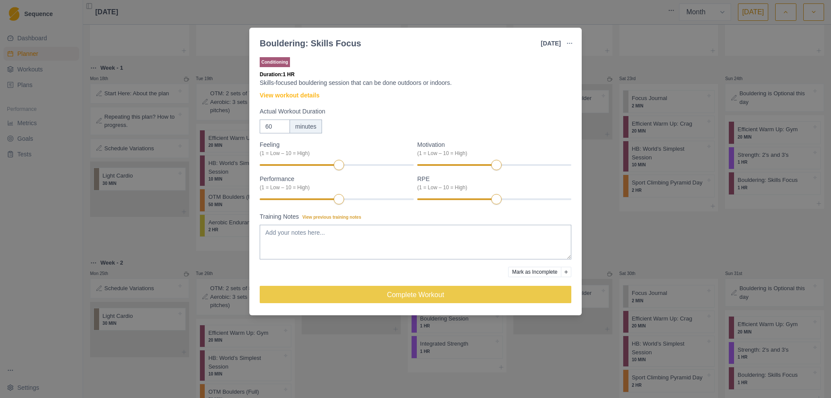
click at [620, 215] on div "Bouldering: Skills Focus [DATE] Link To Goal View Workout Metrics Edit Original…" at bounding box center [415, 199] width 831 height 398
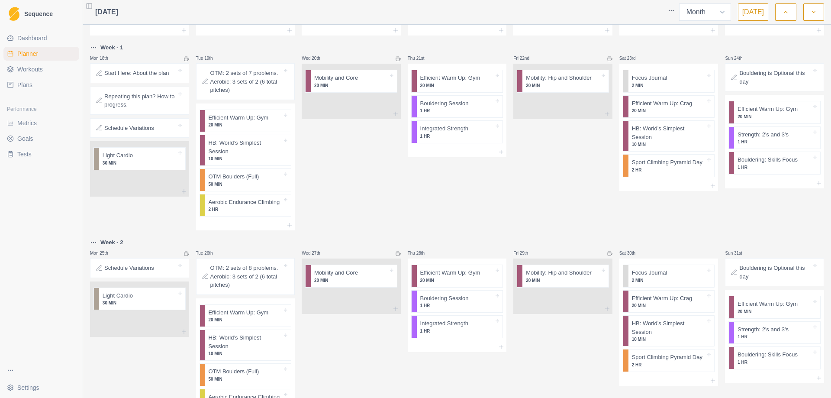
scroll to position [271, 0]
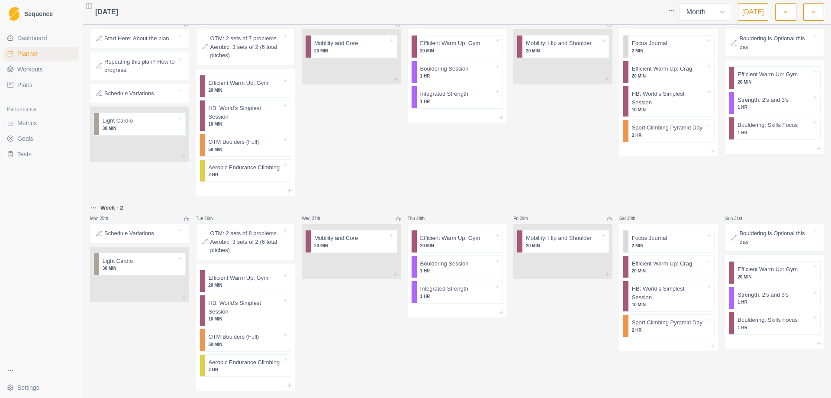
click at [142, 89] on p "Schedule Variations" at bounding box center [129, 93] width 50 height 9
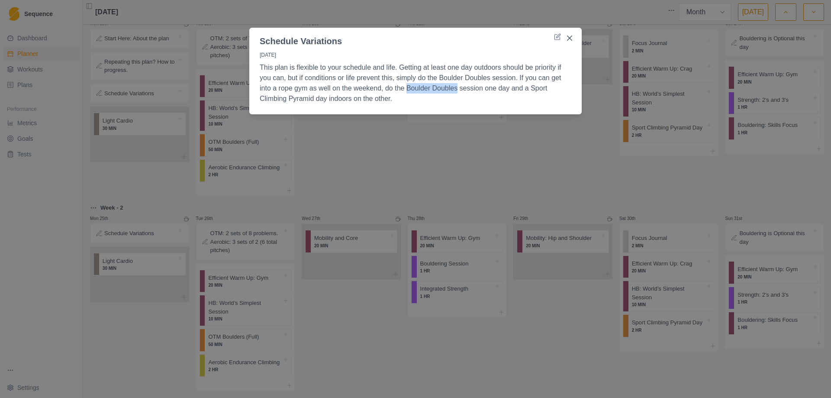
drag, startPoint x: 407, startPoint y: 88, endPoint x: 456, endPoint y: 88, distance: 49.3
click at [456, 88] on p "This plan is flexible to your schedule and life. Getting at least one day outdo…" at bounding box center [416, 83] width 312 height 42
copy p "Boulder Doubles"
click at [449, 154] on div "Schedule Variations [DATE] This plan is flexible to your schedule and life. Get…" at bounding box center [415, 199] width 831 height 398
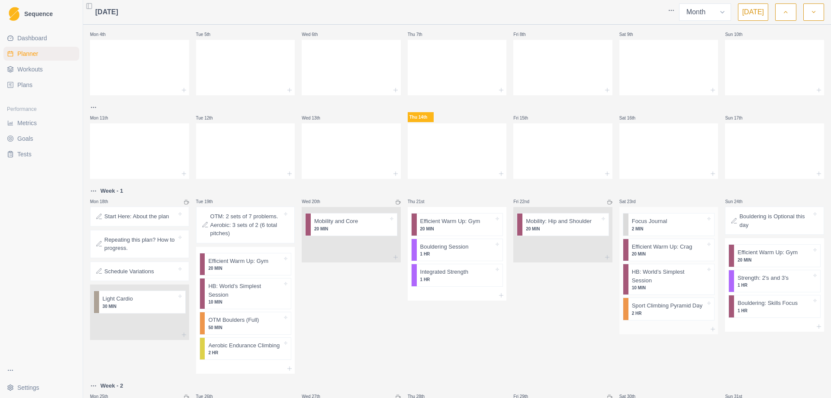
scroll to position [260, 0]
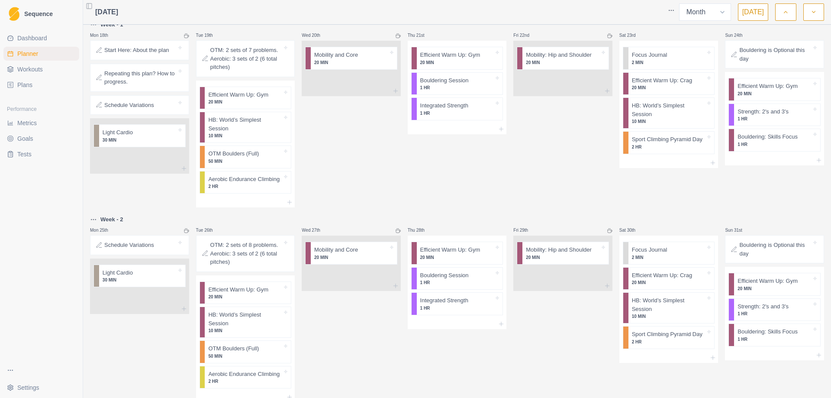
click at [816, 14] on icon "button" at bounding box center [814, 12] width 6 height 9
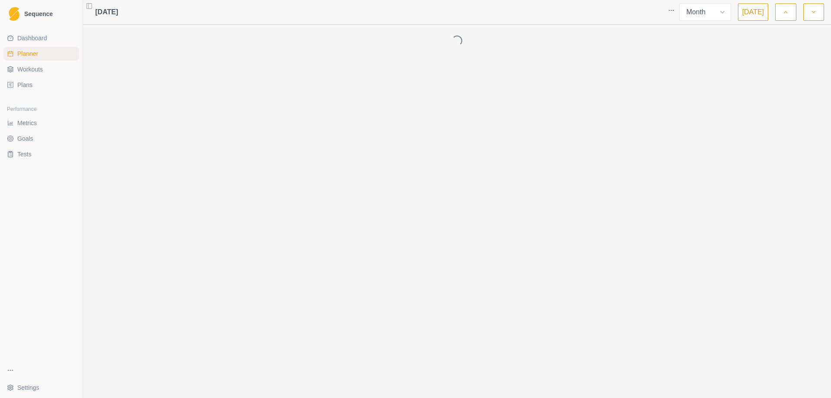
scroll to position [0, 0]
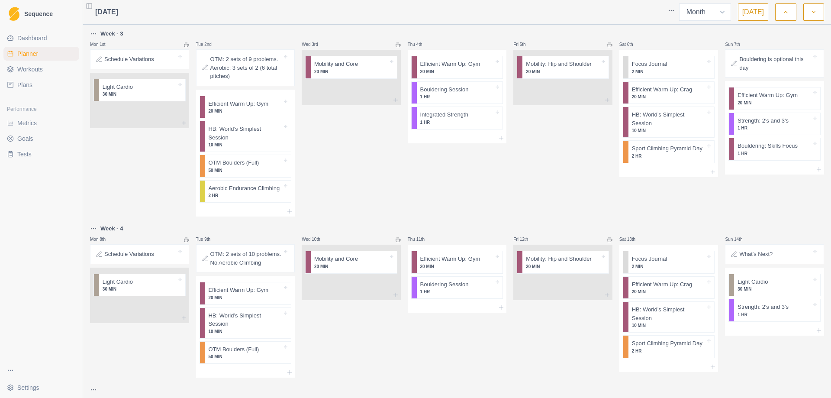
click at [782, 11] on icon "button" at bounding box center [785, 12] width 6 height 9
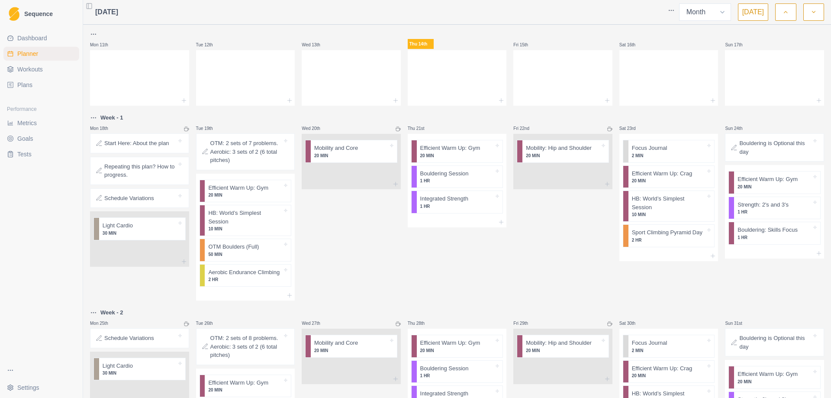
scroll to position [142, 0]
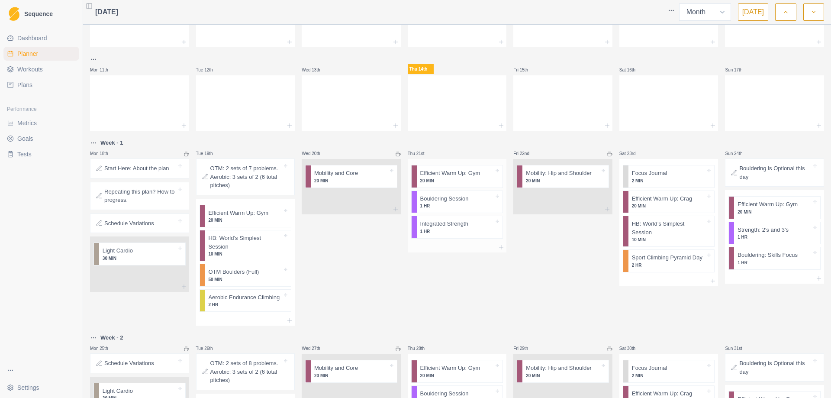
click at [460, 233] on p "1 HR" at bounding box center [457, 231] width 74 height 6
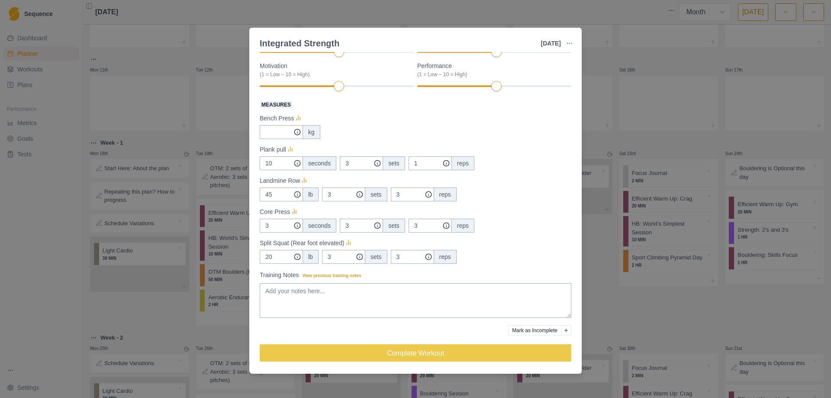
scroll to position [0, 0]
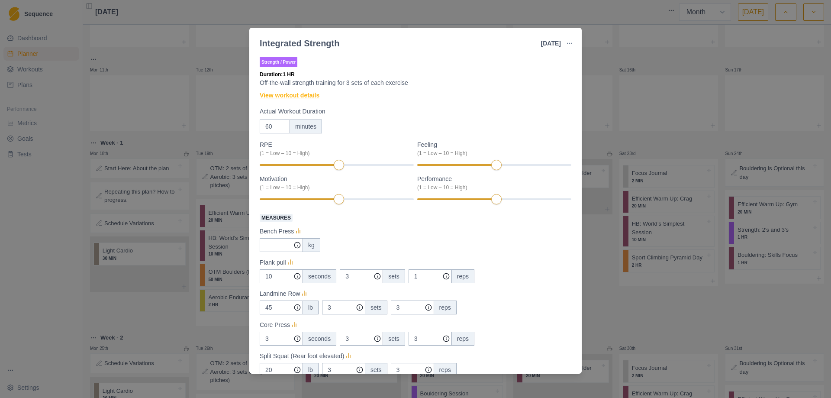
click at [302, 98] on link "View workout details" at bounding box center [290, 95] width 60 height 9
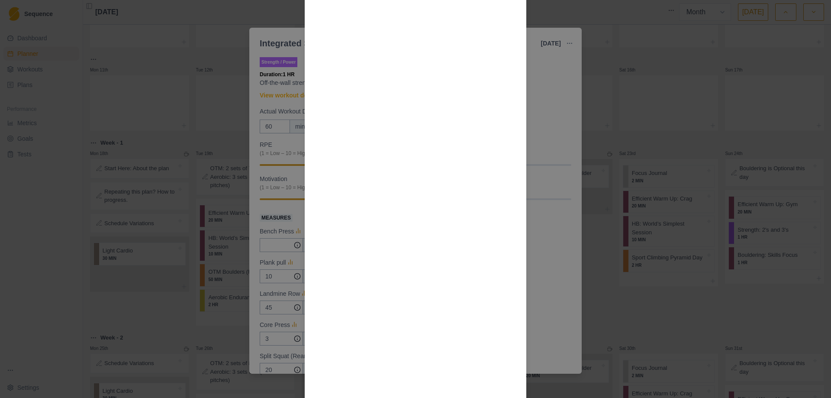
scroll to position [1000, 0]
click at [545, 303] on div "Workout Details General strength training is important, as it allows us to have…" at bounding box center [415, 199] width 831 height 398
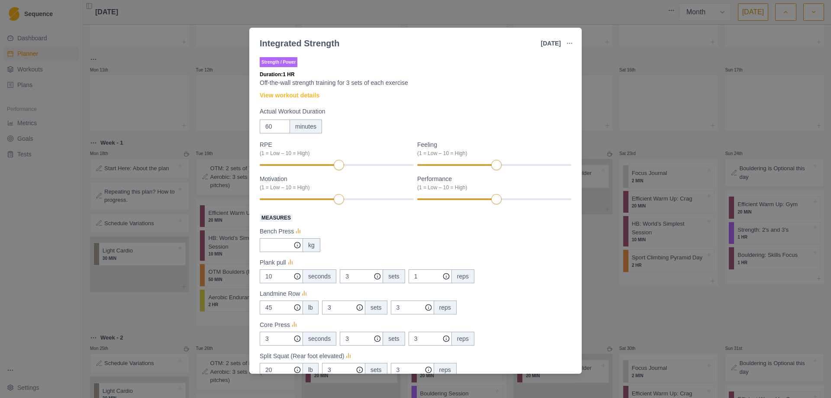
click at [632, 314] on div "Integrated Strength [DATE] Link To Goal View Workout Metrics Edit Original Work…" at bounding box center [415, 199] width 831 height 398
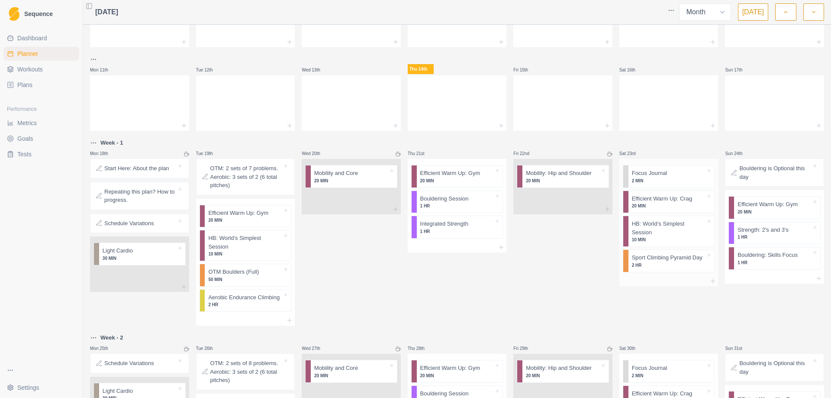
click at [653, 253] on p "Sport Climbing Pyramid Day" at bounding box center [667, 257] width 71 height 9
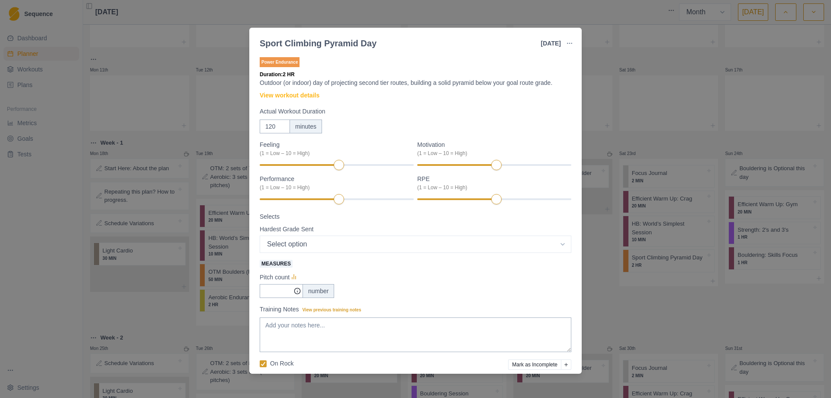
click at [590, 262] on div "Sport Climbing Pyramid Day [DATE] Link To Goal View Workout Metrics Edit Origin…" at bounding box center [415, 199] width 831 height 398
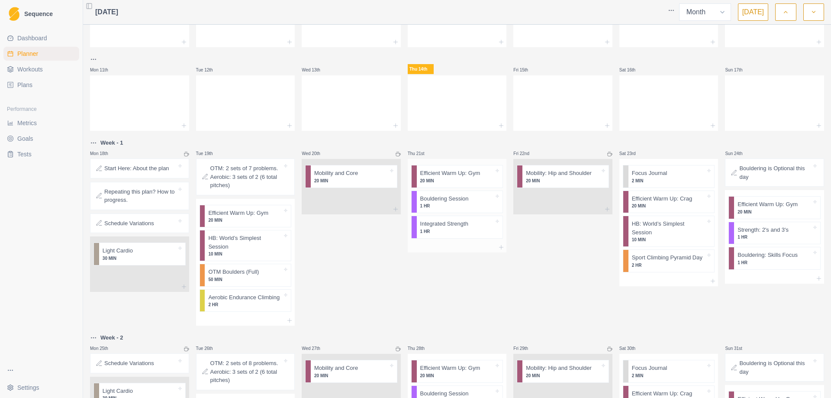
click at [432, 231] on p "1 HR" at bounding box center [457, 231] width 74 height 6
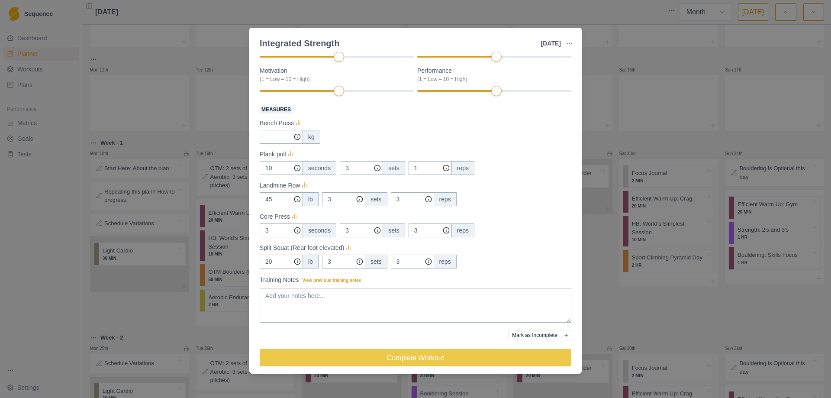
scroll to position [113, 0]
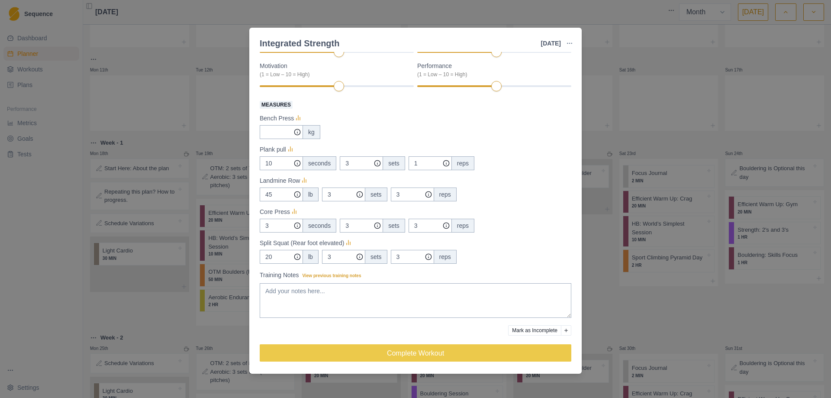
click at [629, 293] on div "Integrated Strength [DATE] Link To Goal View Workout Metrics Edit Original Work…" at bounding box center [415, 199] width 831 height 398
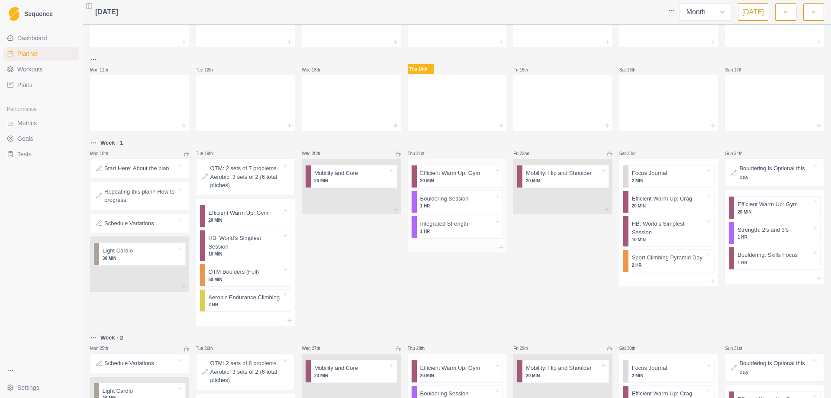
click at [457, 204] on p "1 HR" at bounding box center [457, 206] width 74 height 6
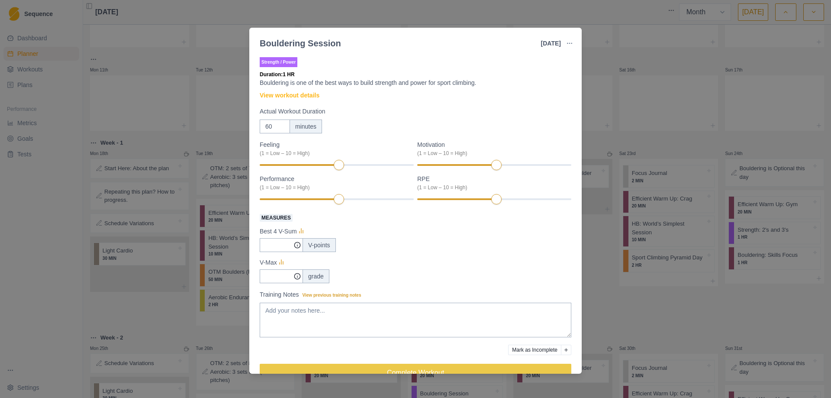
click at [598, 281] on div "Bouldering Session [DATE] Link To Goal View Workout Metrics Edit Original Worko…" at bounding box center [415, 199] width 831 height 398
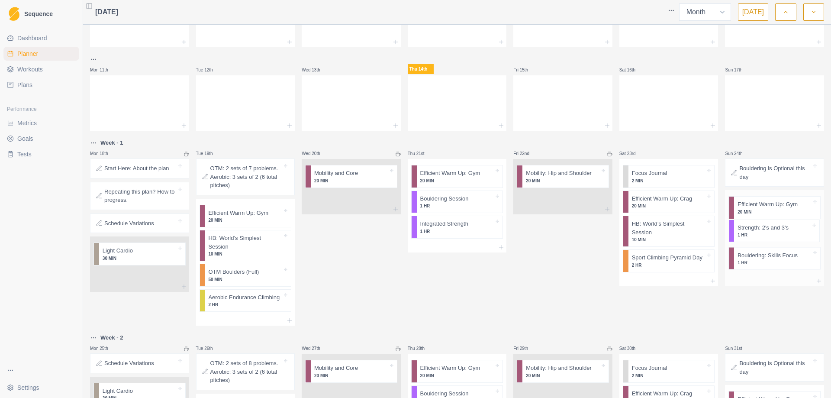
click at [767, 234] on div "Efficient Warm Up: Gym 20 MIN Strength: 2's and 3's 1 HR Bouldering: Skills Foc…" at bounding box center [774, 233] width 99 height 86
drag, startPoint x: 753, startPoint y: 258, endPoint x: 757, endPoint y: 255, distance: 4.7
click at [757, 255] on div "Efficient Warm Up: Gym 20 MIN Strength: 2's and 3's 1 HR Bouldering: Skills Foc…" at bounding box center [774, 231] width 99 height 83
click at [764, 236] on p "1 HR" at bounding box center [774, 237] width 74 height 6
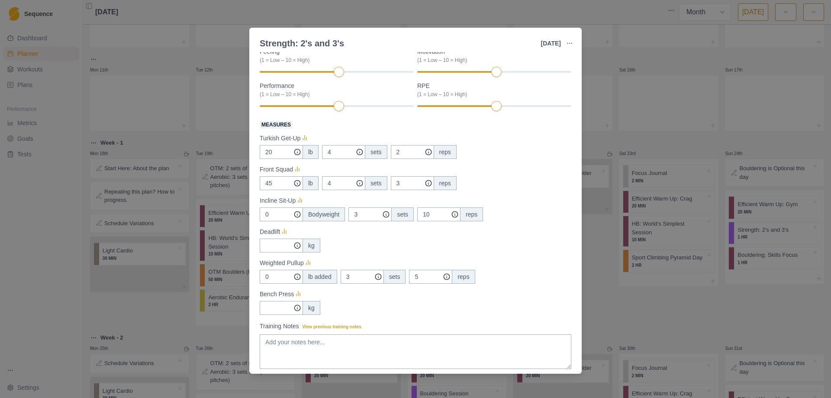
scroll to position [144, 0]
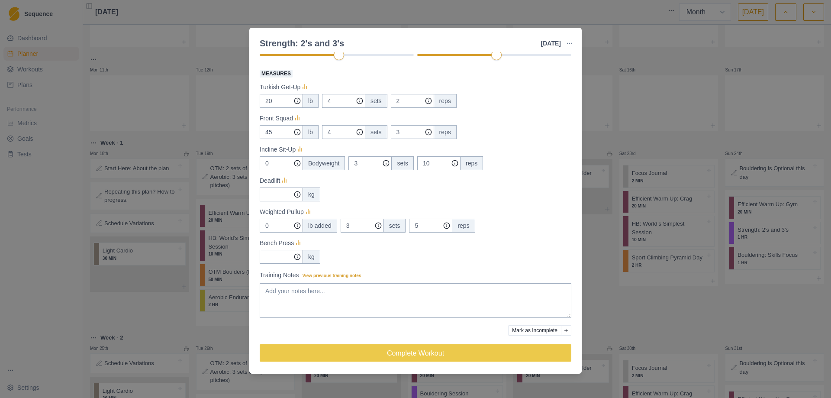
click at [642, 291] on div "Strength: 2's and 3's [DATE] Link To Goal View Workout Metrics Edit Original Wo…" at bounding box center [415, 199] width 831 height 398
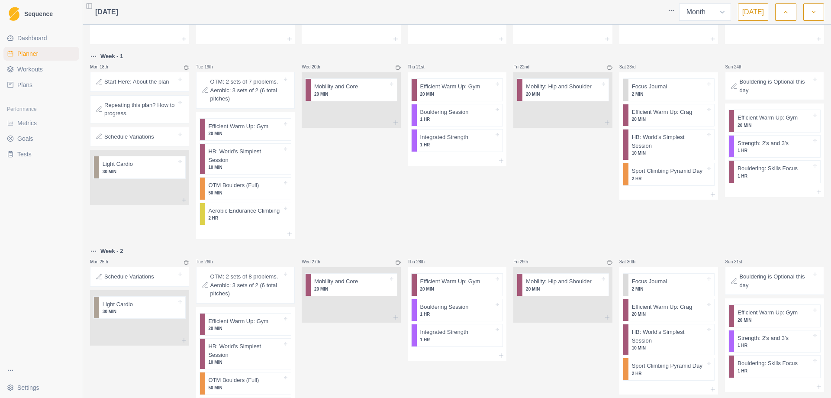
scroll to position [271, 0]
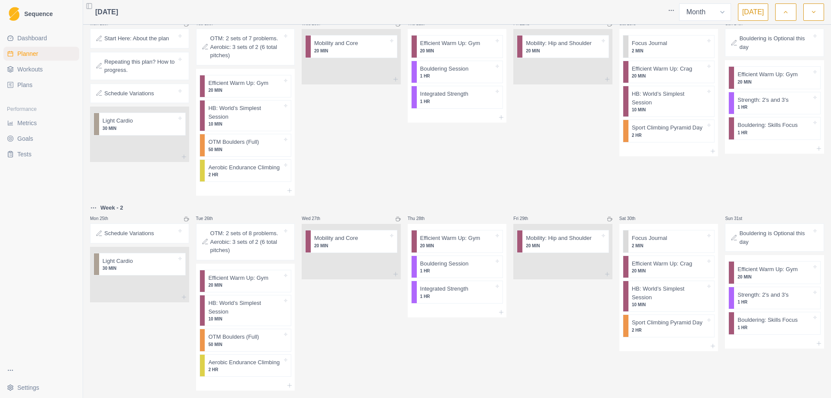
click at [143, 229] on p "Schedule Variations" at bounding box center [129, 233] width 50 height 9
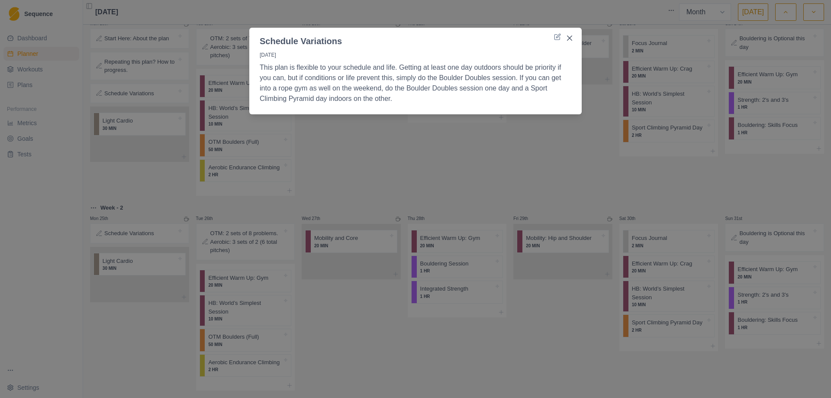
click at [455, 219] on div "Schedule Variations [DATE] This plan is flexible to your schedule and life. Get…" at bounding box center [415, 199] width 831 height 398
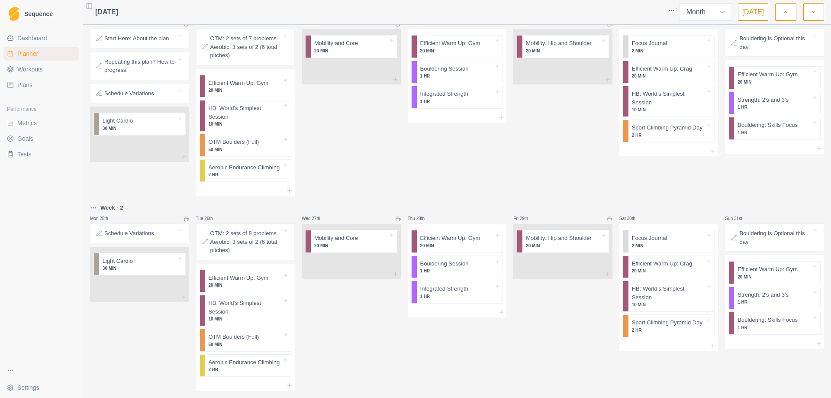
click at [130, 50] on div "Start Here: About the plan Repeating this plan? How to progress. Schedule Varia…" at bounding box center [139, 66] width 99 height 74
click at [133, 40] on p "Start Here: About the plan" at bounding box center [136, 38] width 65 height 9
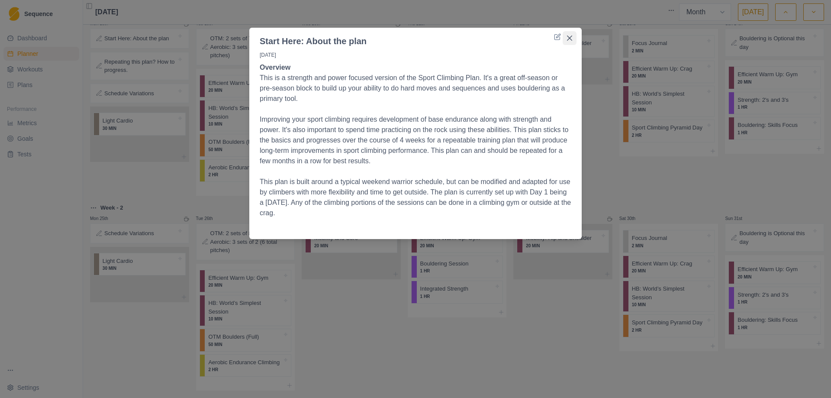
click at [567, 35] on button "Close" at bounding box center [570, 38] width 14 height 14
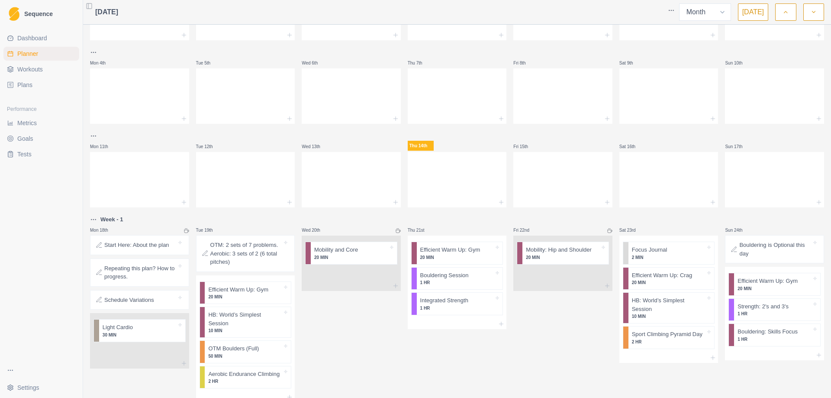
scroll to position [55, 0]
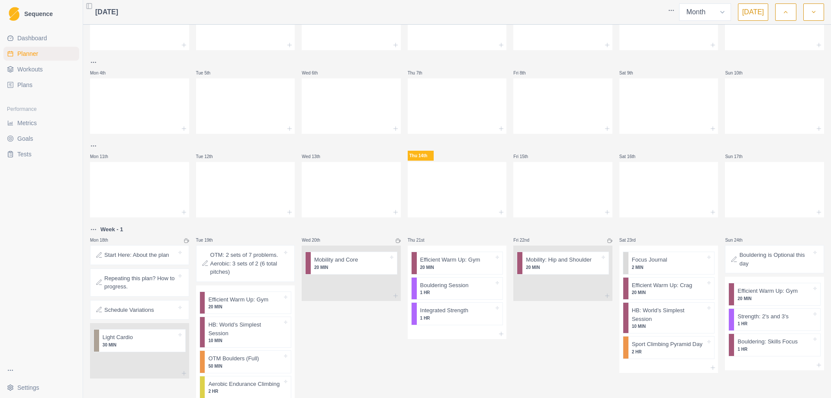
click at [26, 86] on span "Plans" at bounding box center [24, 84] width 15 height 9
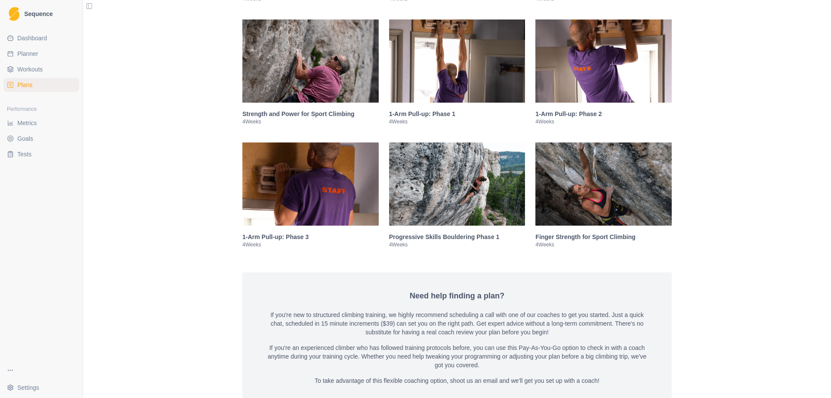
scroll to position [1298, 0]
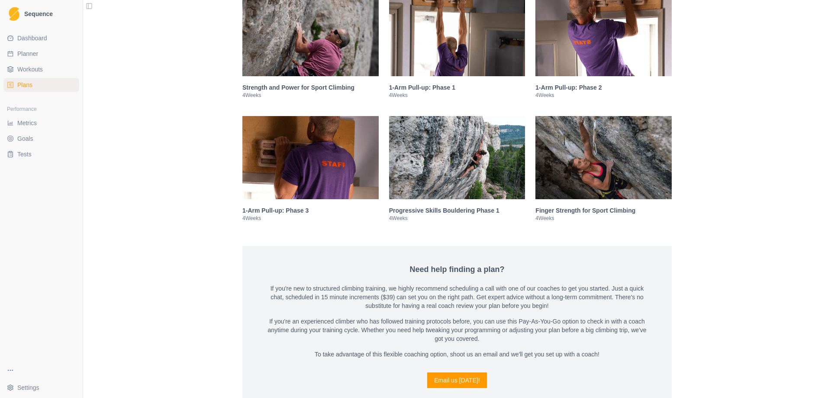
click at [483, 52] on img at bounding box center [457, 34] width 136 height 83
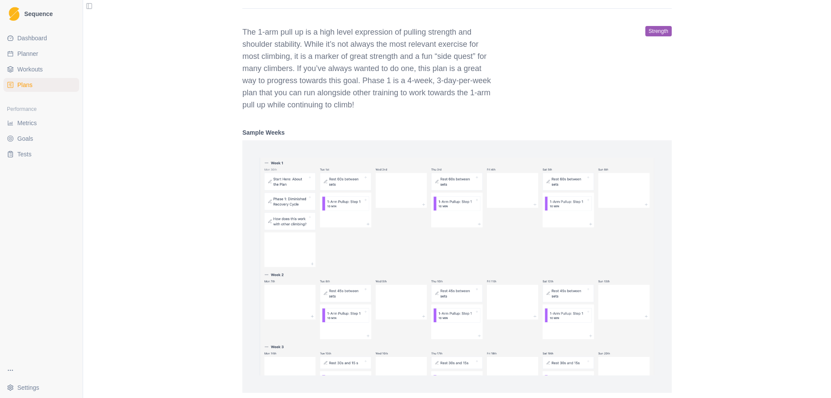
scroll to position [1631, 0]
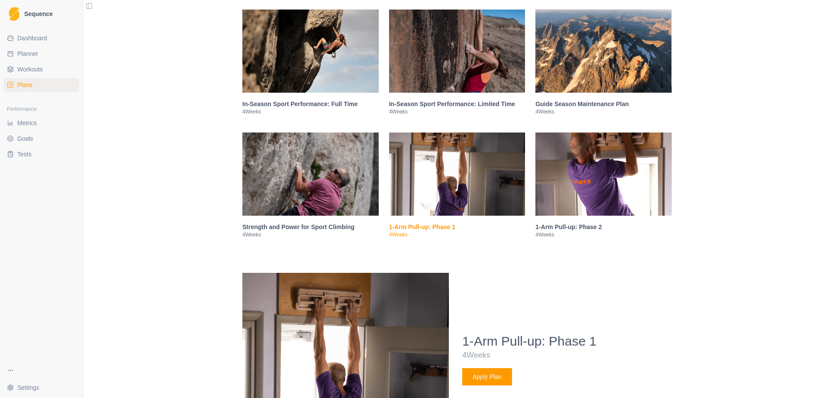
scroll to position [1155, 0]
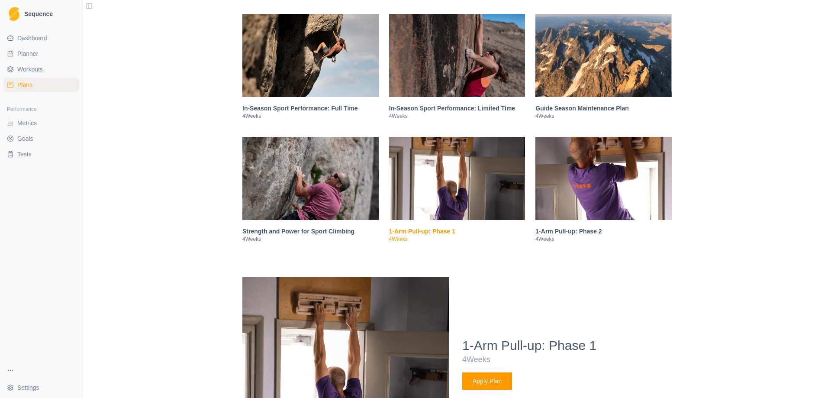
click at [287, 164] on img at bounding box center [310, 178] width 136 height 83
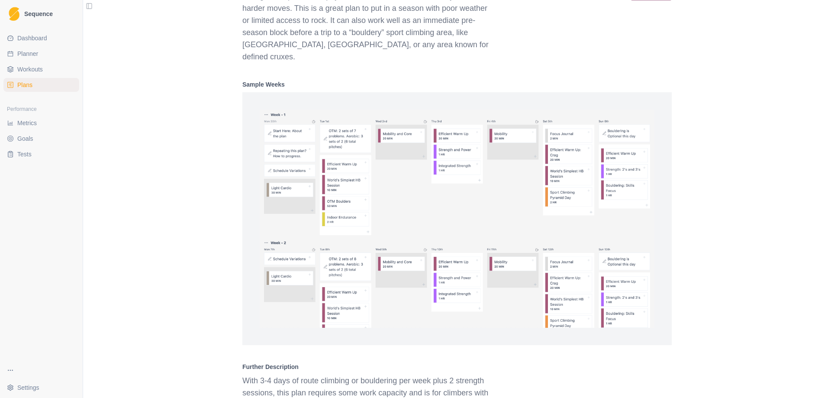
scroll to position [1977, 0]
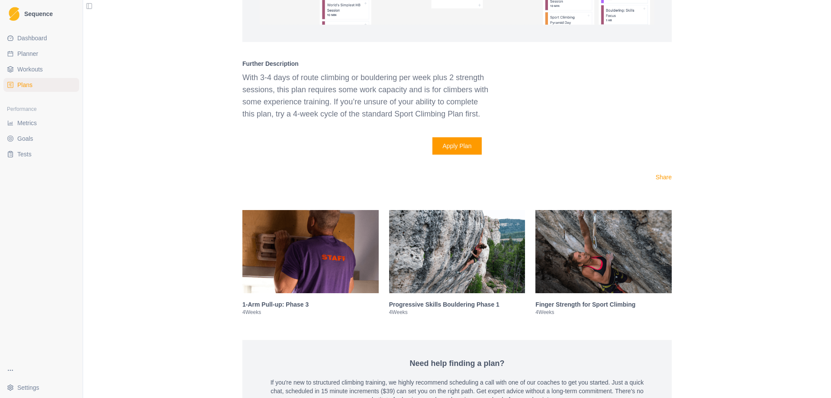
click at [634, 222] on img at bounding box center [603, 251] width 136 height 83
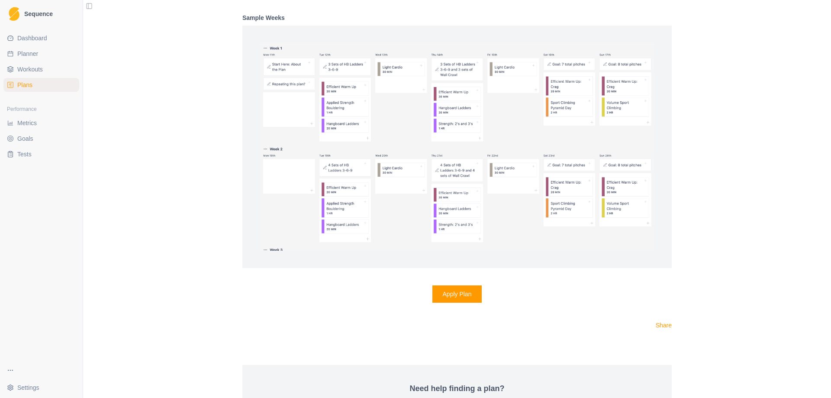
scroll to position [1910, 0]
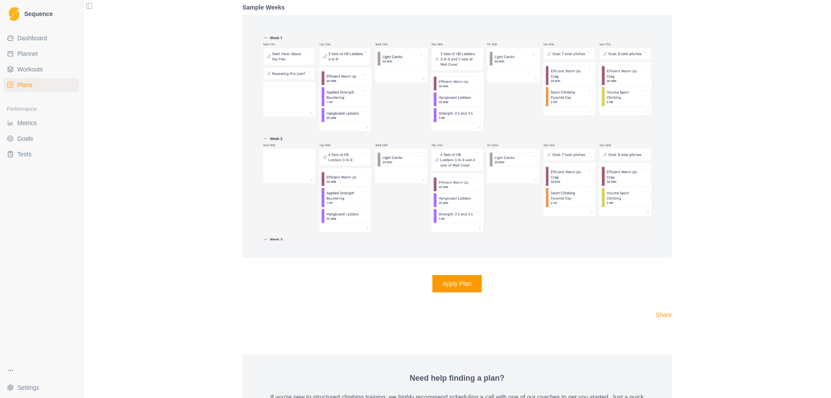
click at [604, 285] on div "Apply Plan" at bounding box center [456, 283] width 429 height 17
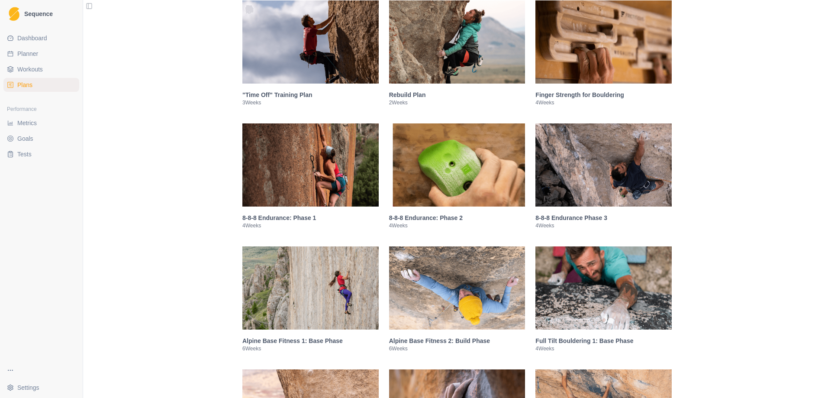
scroll to position [430, 0]
click at [444, 39] on img at bounding box center [457, 42] width 136 height 83
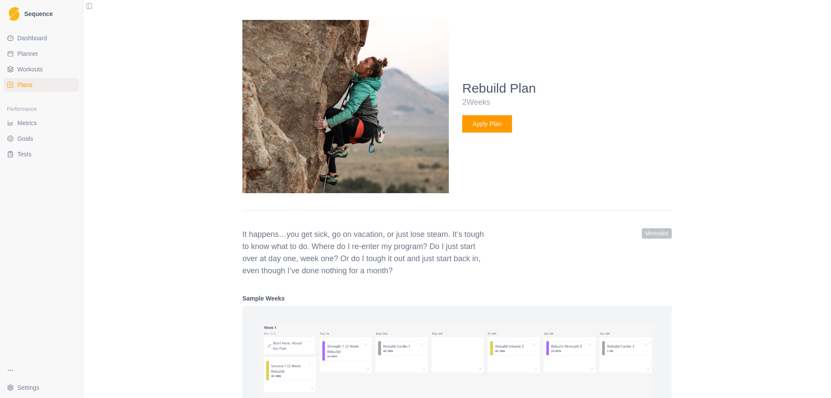
scroll to position [554, 0]
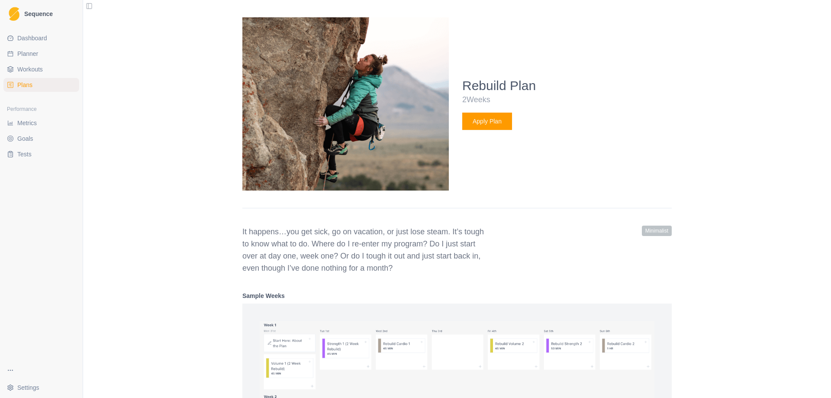
click at [494, 120] on button "Apply Plan" at bounding box center [487, 121] width 50 height 17
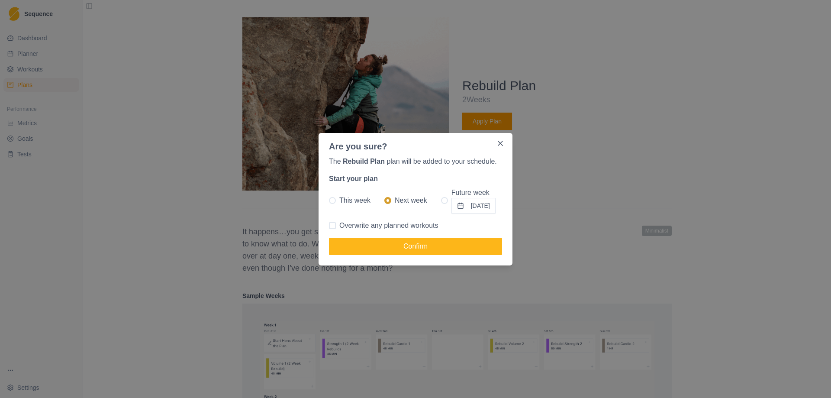
drag, startPoint x: 341, startPoint y: 224, endPoint x: 336, endPoint y: 224, distance: 5.2
click at [338, 224] on label "Overwrite any planned workouts" at bounding box center [383, 225] width 109 height 10
click at [329, 225] on input "Overwrite any planned workouts" at bounding box center [328, 225] width 0 height 0
checkbox input "true"
click at [346, 240] on button "Confirm" at bounding box center [415, 246] width 173 height 17
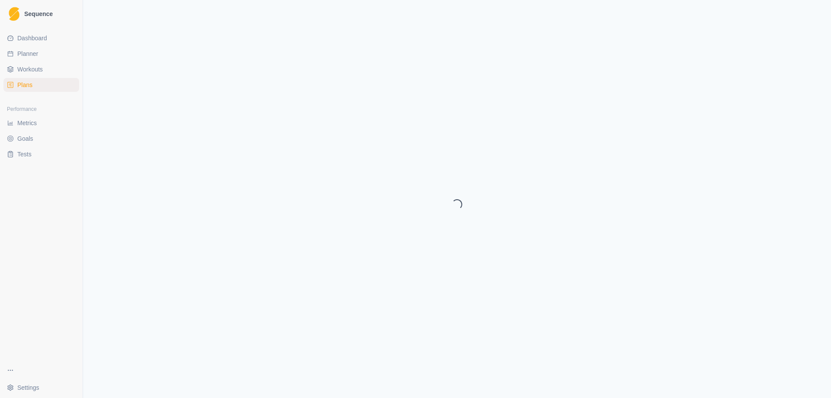
select select "month"
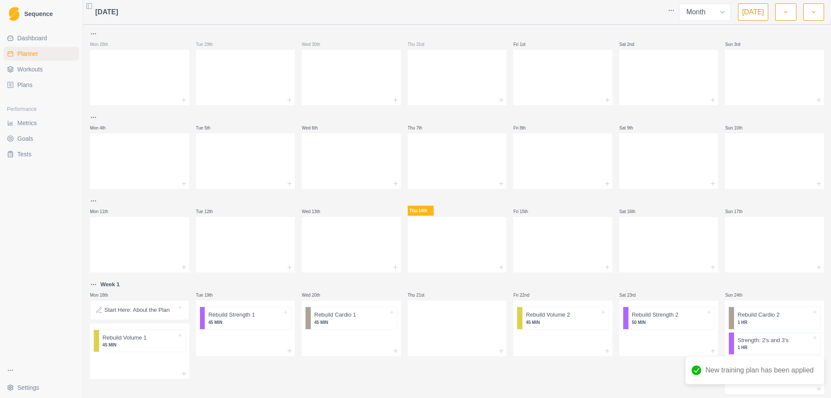
click at [42, 54] on link "Planner" at bounding box center [41, 54] width 76 height 14
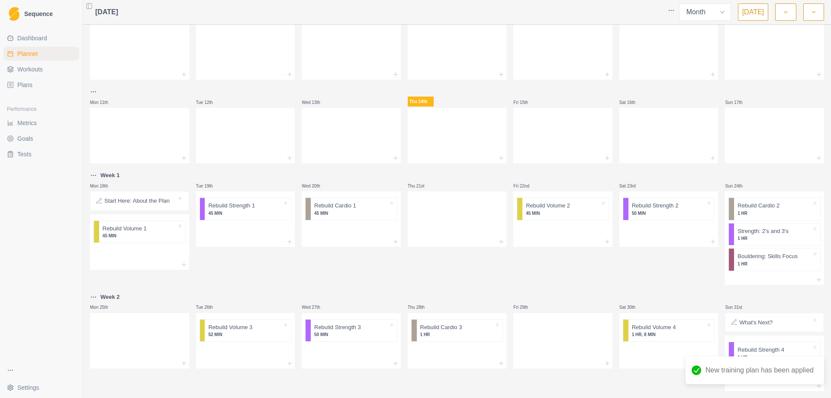
scroll to position [126, 0]
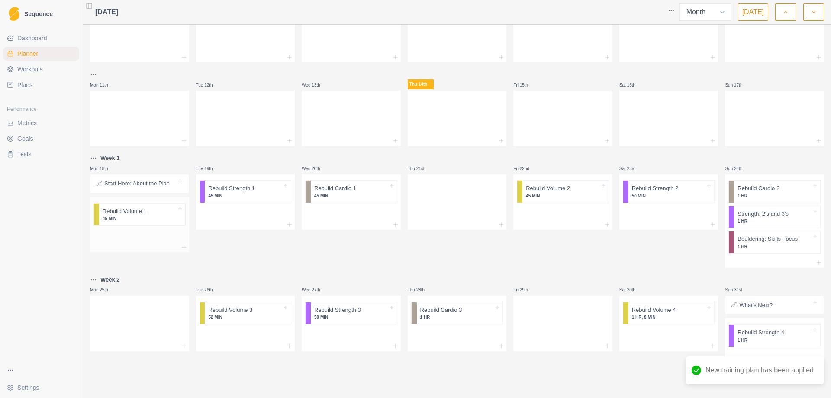
click at [145, 220] on p "45 MIN" at bounding box center [140, 218] width 74 height 6
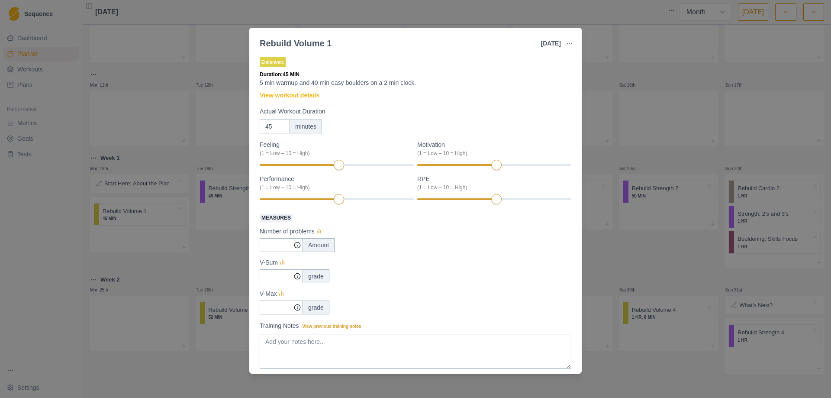
click at [230, 261] on div "Rebuild Volume 1 [DATE] Link To Goal View Workout Metrics Edit Original Workout…" at bounding box center [415, 199] width 831 height 398
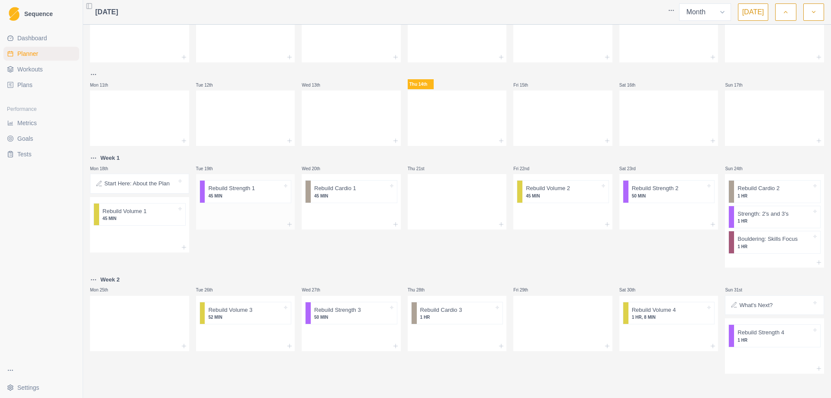
click at [237, 197] on p "45 MIN" at bounding box center [245, 196] width 74 height 6
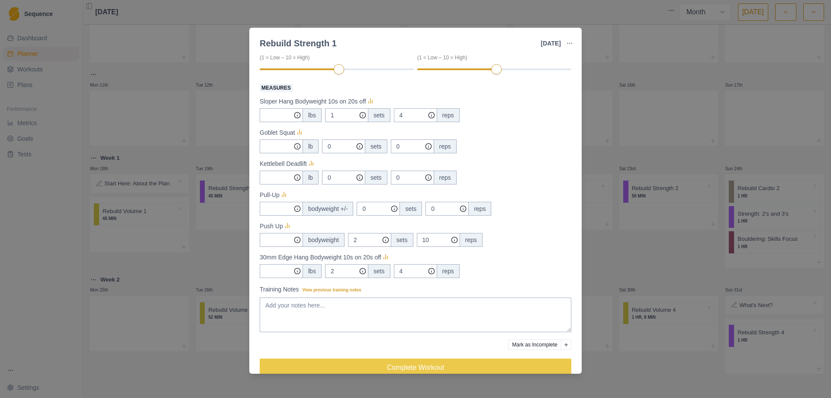
scroll to position [144, 0]
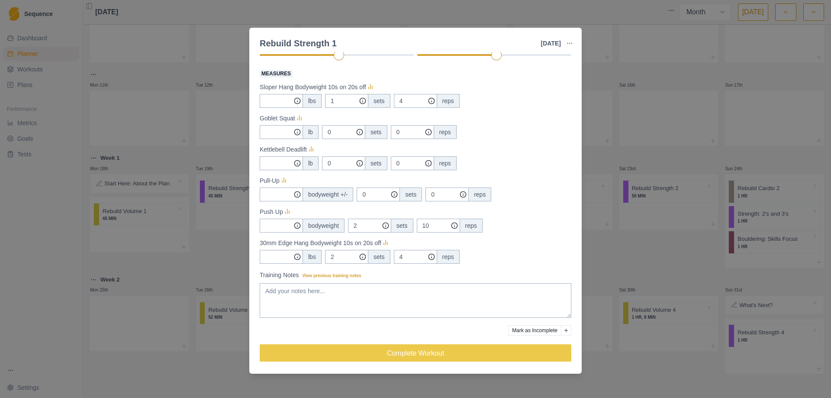
click at [235, 237] on div "Rebuild Strength 1 [DATE] Link To Goal View Workout Metrics Edit Original Worko…" at bounding box center [415, 199] width 831 height 398
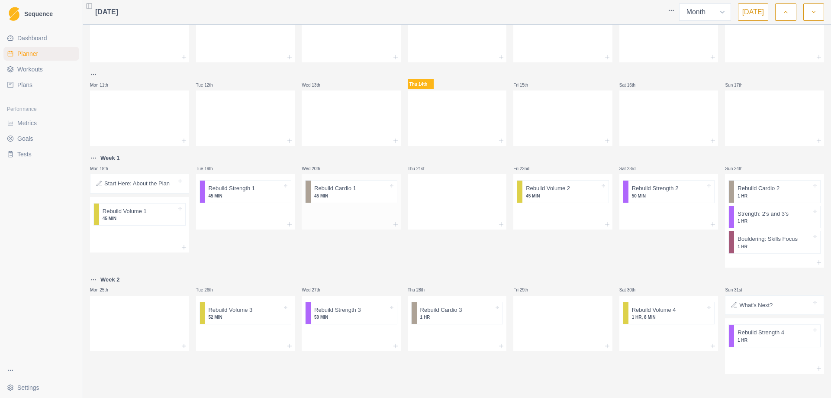
click at [338, 190] on p "Rebuild Cardio 1" at bounding box center [335, 188] width 42 height 9
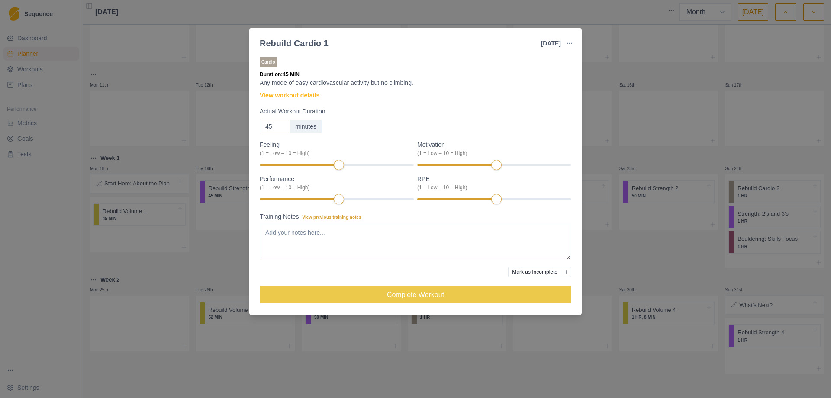
click at [611, 242] on div "Rebuild Cardio 1 [DATE] Link To Goal View Workout Metrics Edit Original Workout…" at bounding box center [415, 199] width 831 height 398
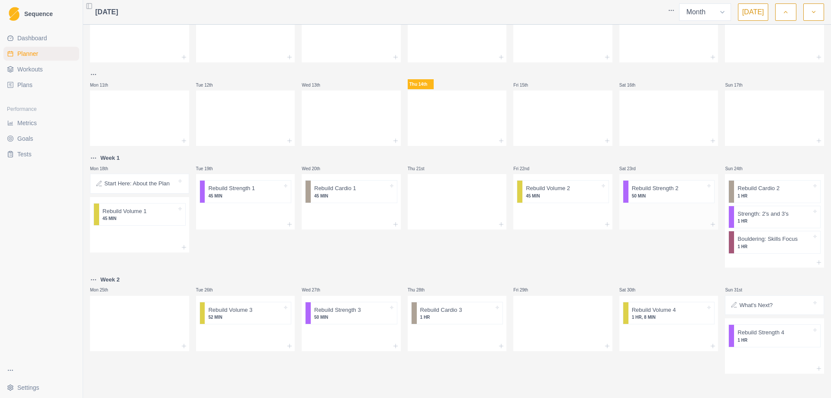
click at [656, 199] on div "Rebuild Strength 2 50 MIN" at bounding box center [671, 191] width 86 height 22
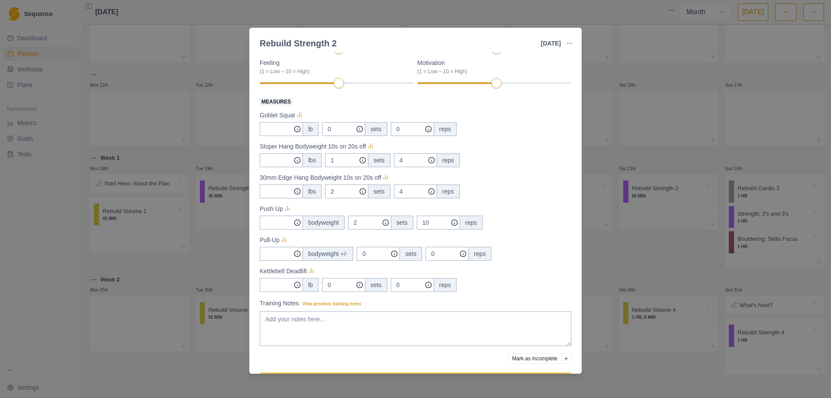
scroll to position [101, 0]
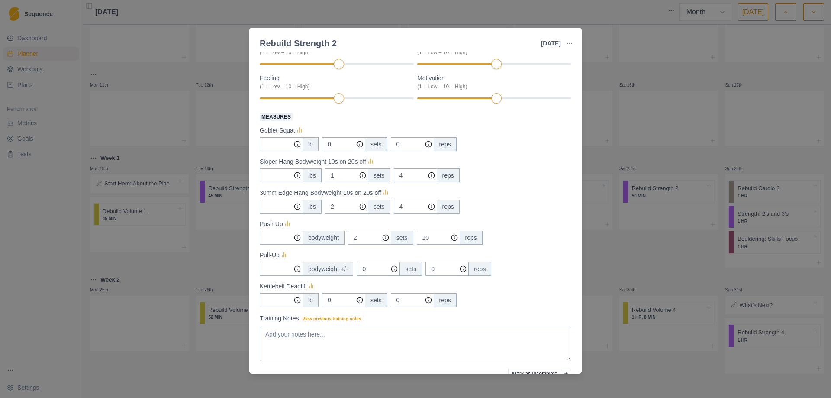
click at [604, 243] on div "Rebuild Strength 2 [DATE] Link To Goal View Workout Metrics Edit Original Worko…" at bounding box center [415, 199] width 831 height 398
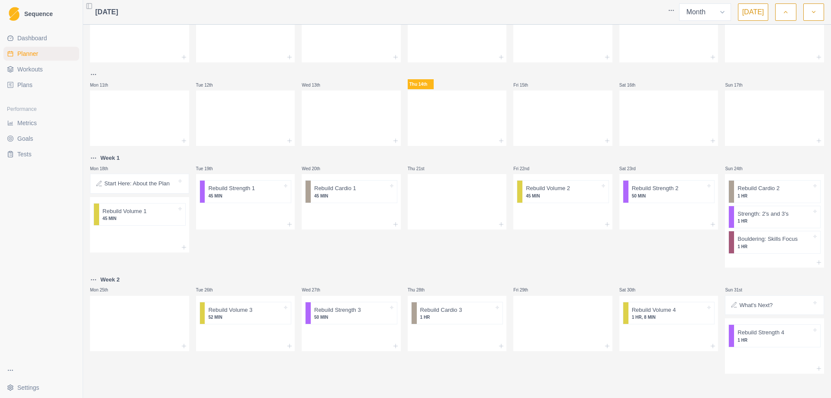
click at [673, 11] on html "Sequence Dashboard Planner Workouts Plans Performance Metrics Goals Tests Setti…" at bounding box center [415, 199] width 831 height 398
click at [643, 39] on div "Clear Planner" at bounding box center [638, 42] width 82 height 14
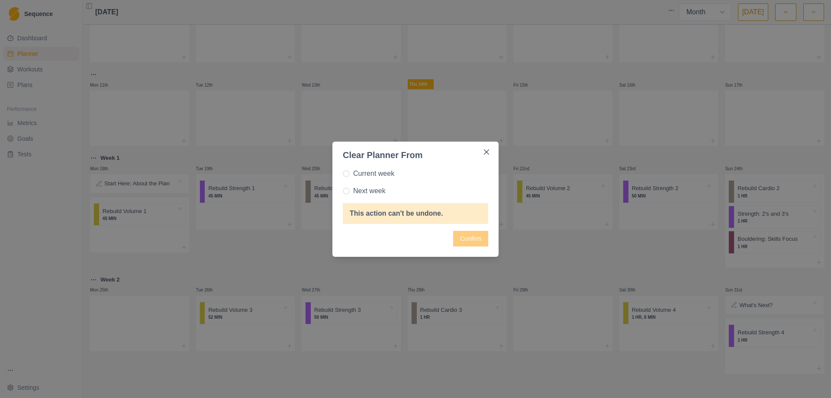
click at [345, 190] on span at bounding box center [346, 190] width 7 height 7
click at [343, 190] on input "Next week" at bounding box center [342, 190] width 0 height 0
radio input "true"
click at [465, 235] on button "Confirm" at bounding box center [470, 239] width 35 height 16
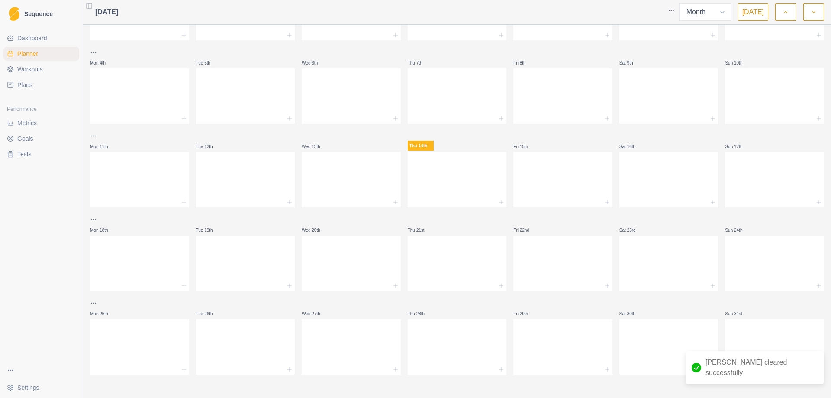
scroll to position [66, 0]
